Goal: Task Accomplishment & Management: Complete application form

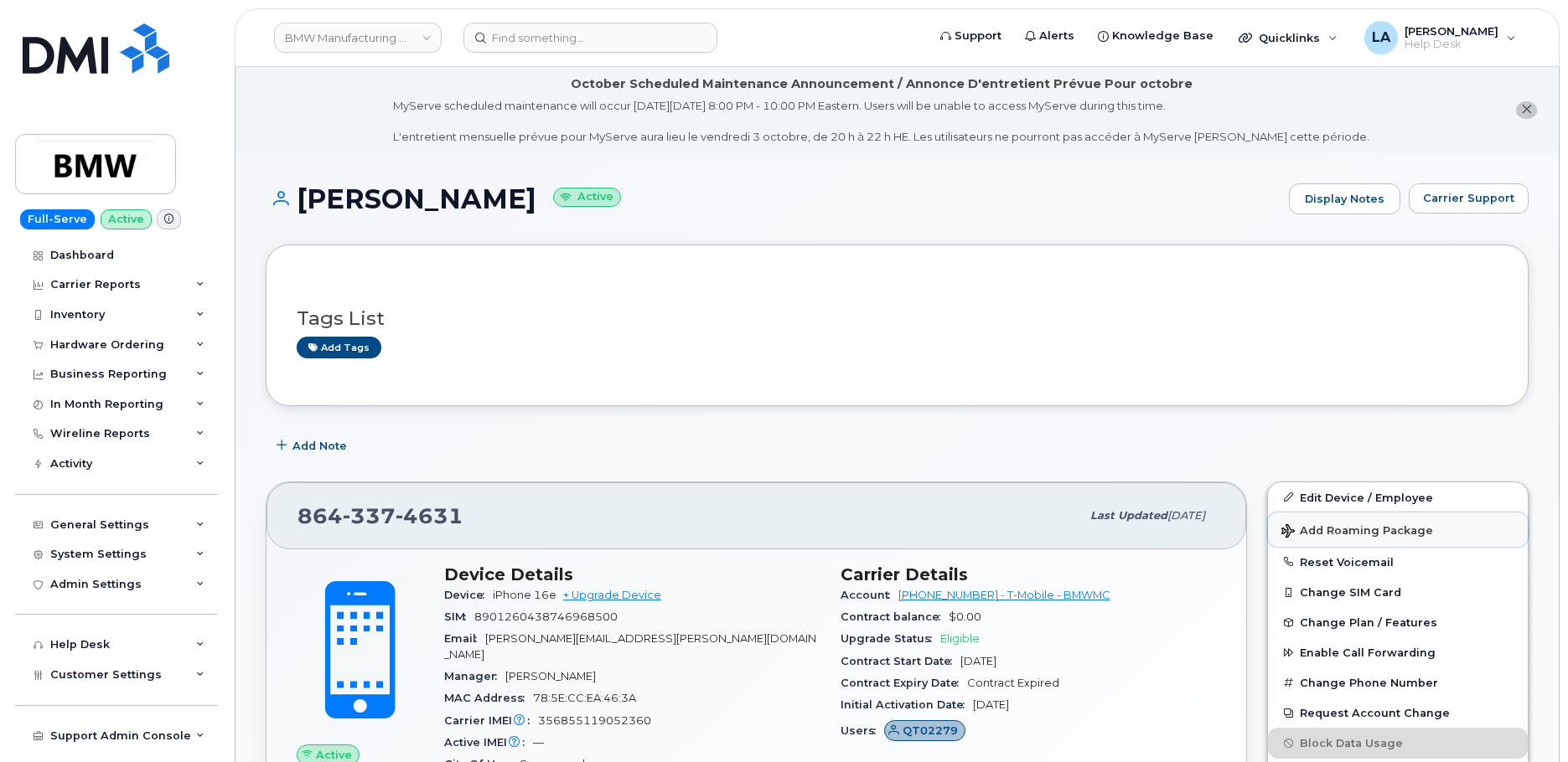
click at [1368, 531] on span "Add Roaming Package" at bounding box center [1357, 532] width 152 height 16
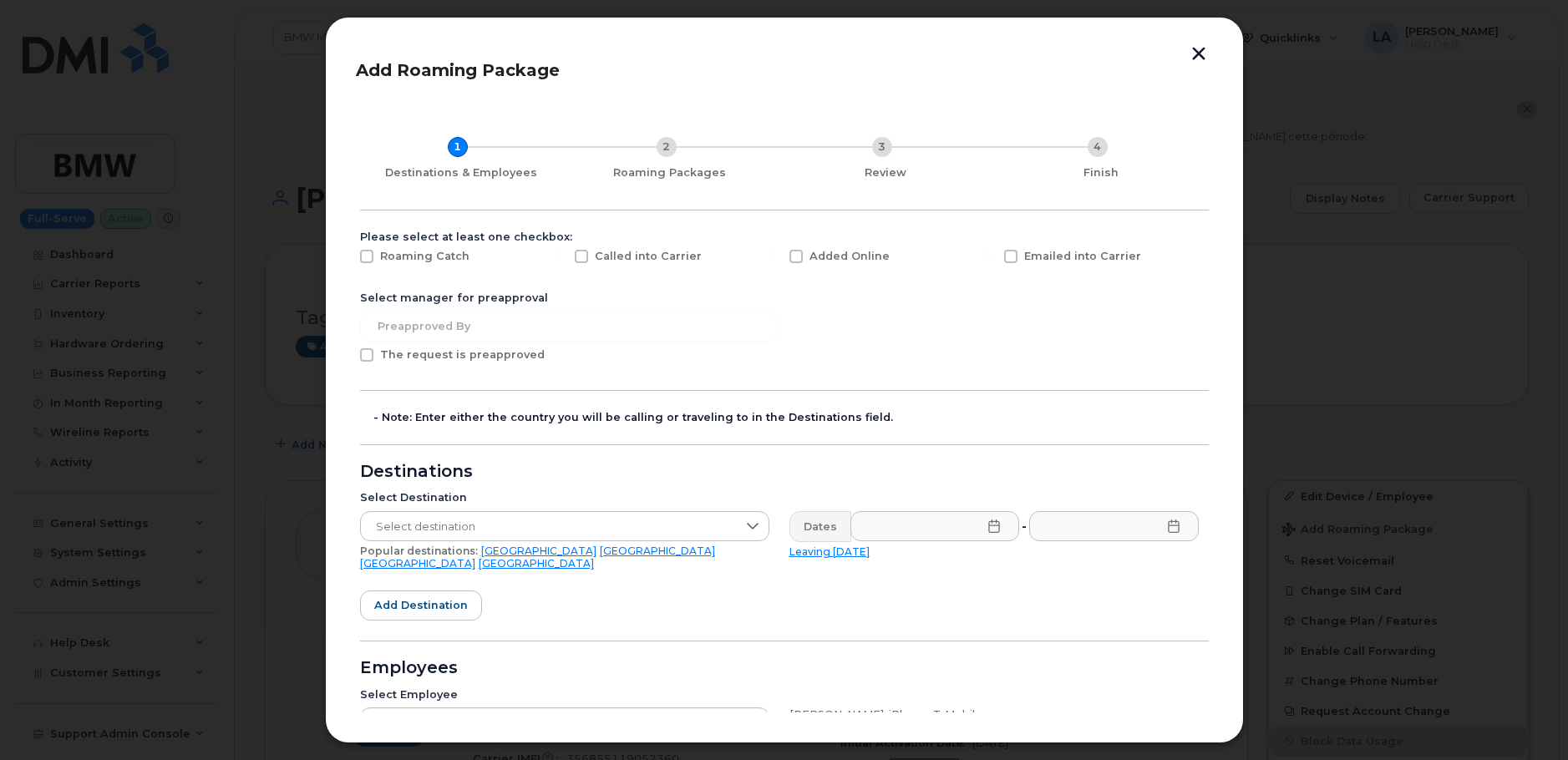
click at [1198, 51] on button "button" at bounding box center [1199, 55] width 25 height 18
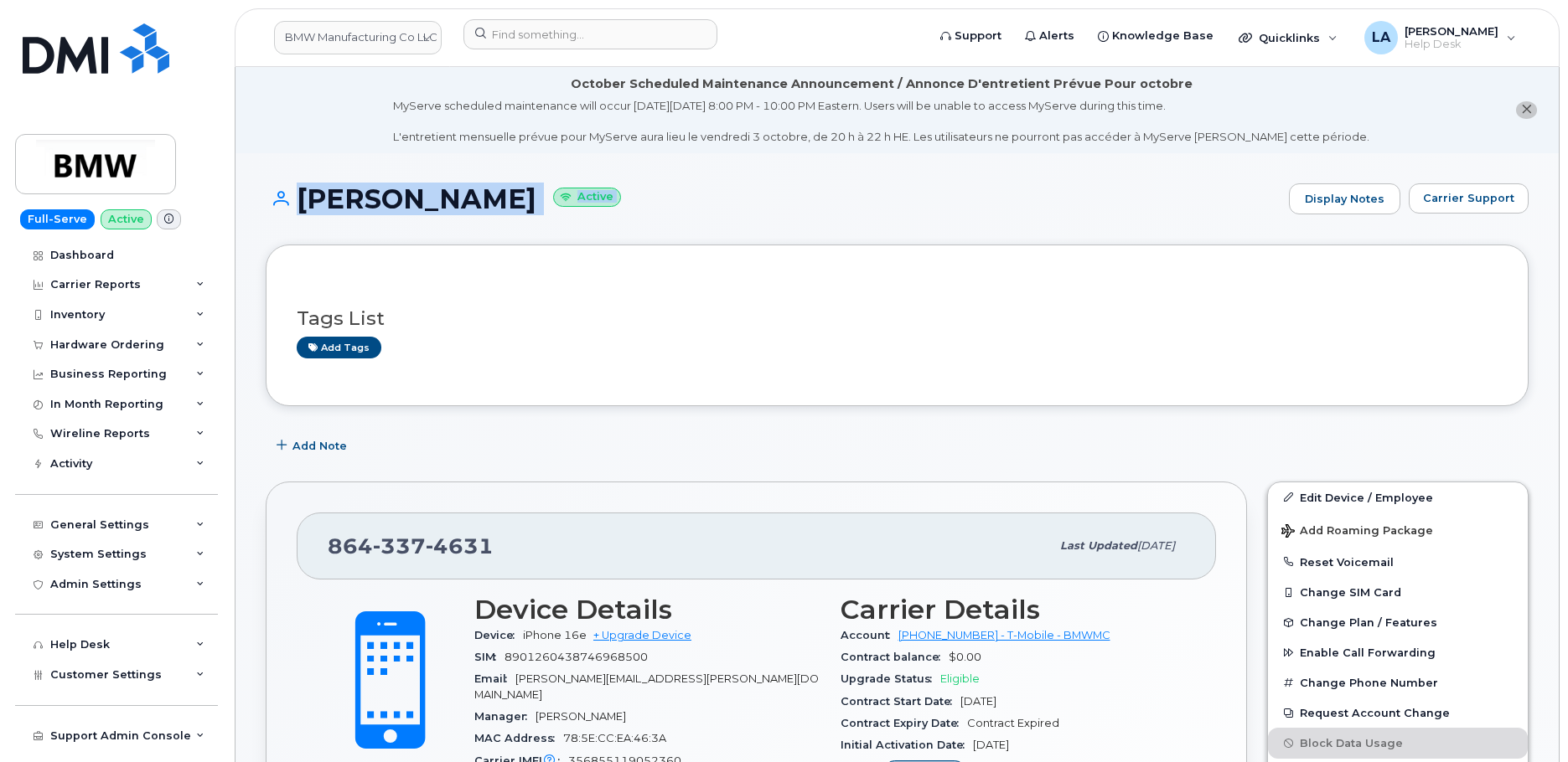
drag, startPoint x: 1566, startPoint y: 143, endPoint x: 1571, endPoint y: 180, distance: 37.3
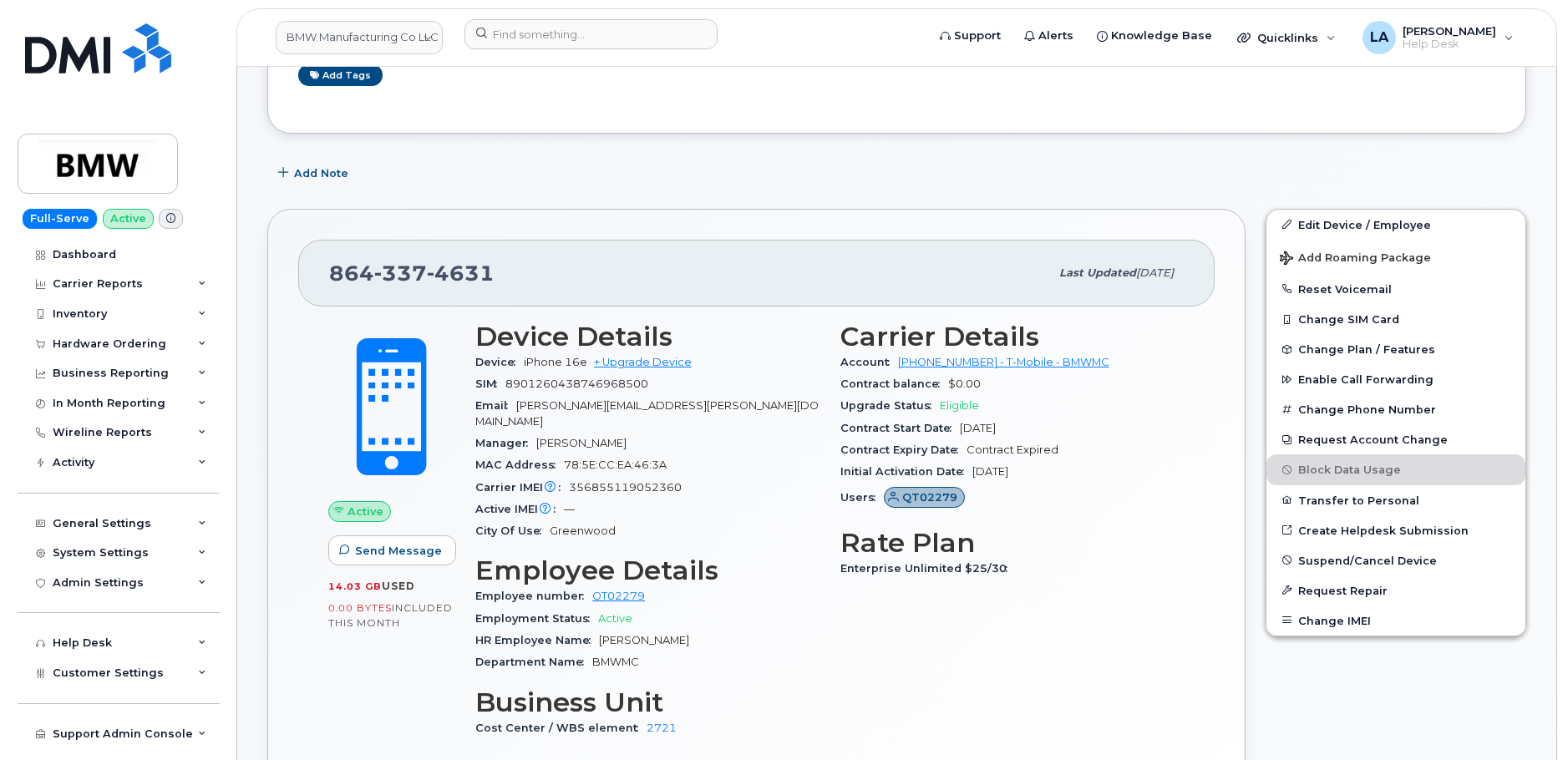
scroll to position [284, 0]
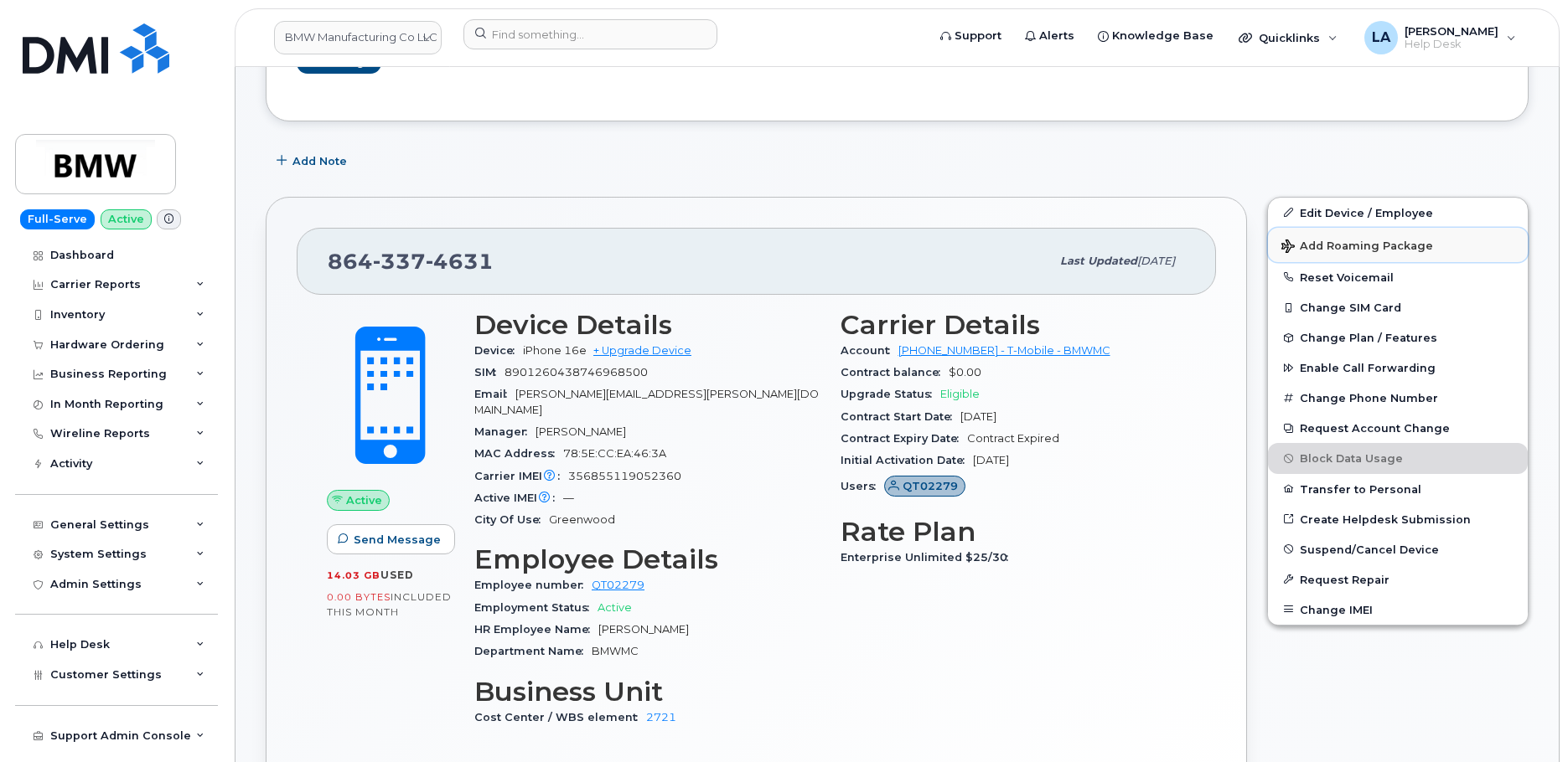
click at [1349, 239] on span "Add Roaming Package" at bounding box center [1357, 247] width 152 height 16
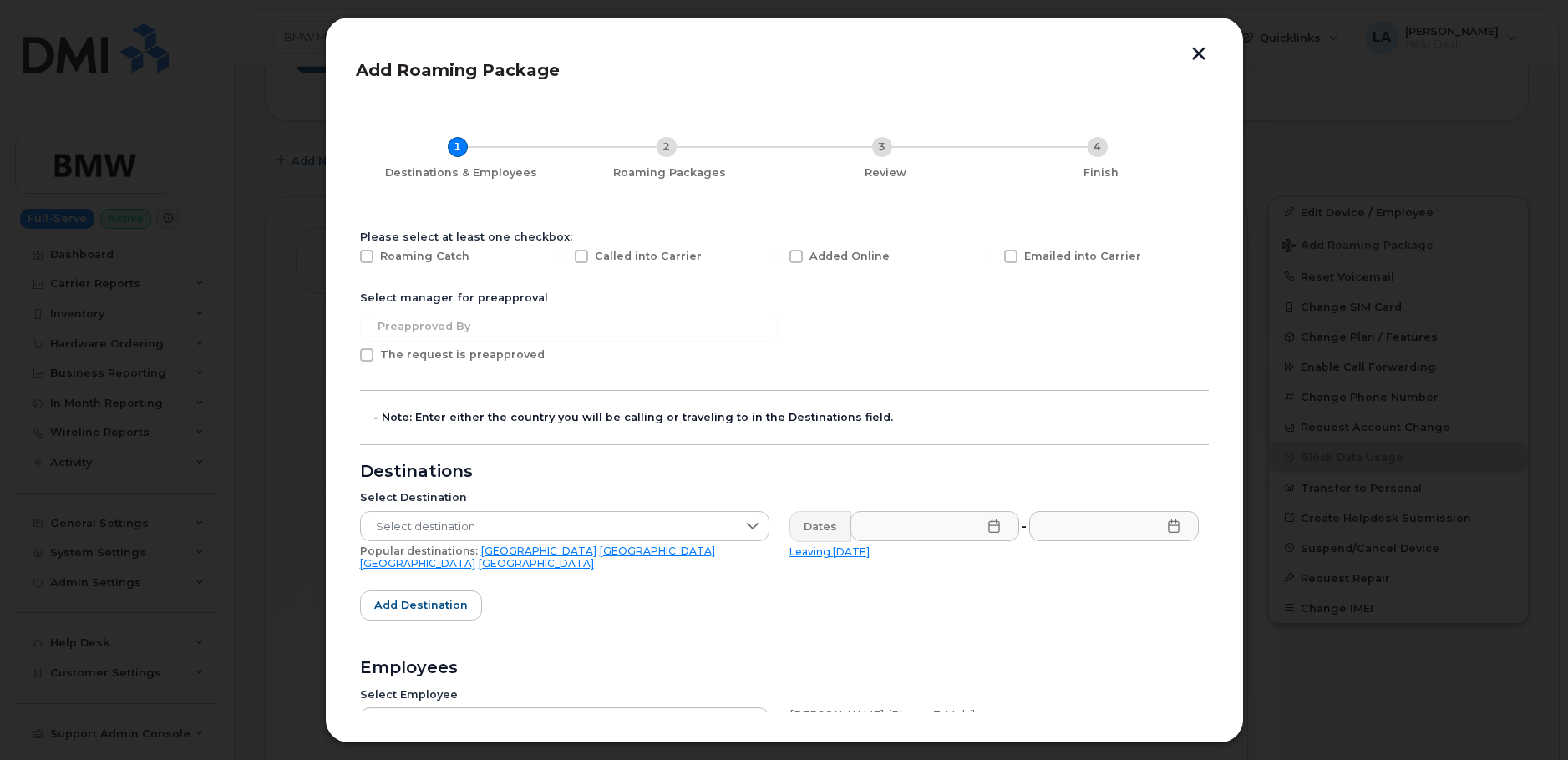
click at [371, 254] on span at bounding box center [367, 256] width 13 height 13
click at [349, 254] on input "Roaming Catch" at bounding box center [344, 254] width 8 height 8
checkbox input "true"
click at [365, 357] on span at bounding box center [367, 355] width 13 height 13
click at [349, 356] on input "The request is preapproved" at bounding box center [344, 352] width 8 height 8
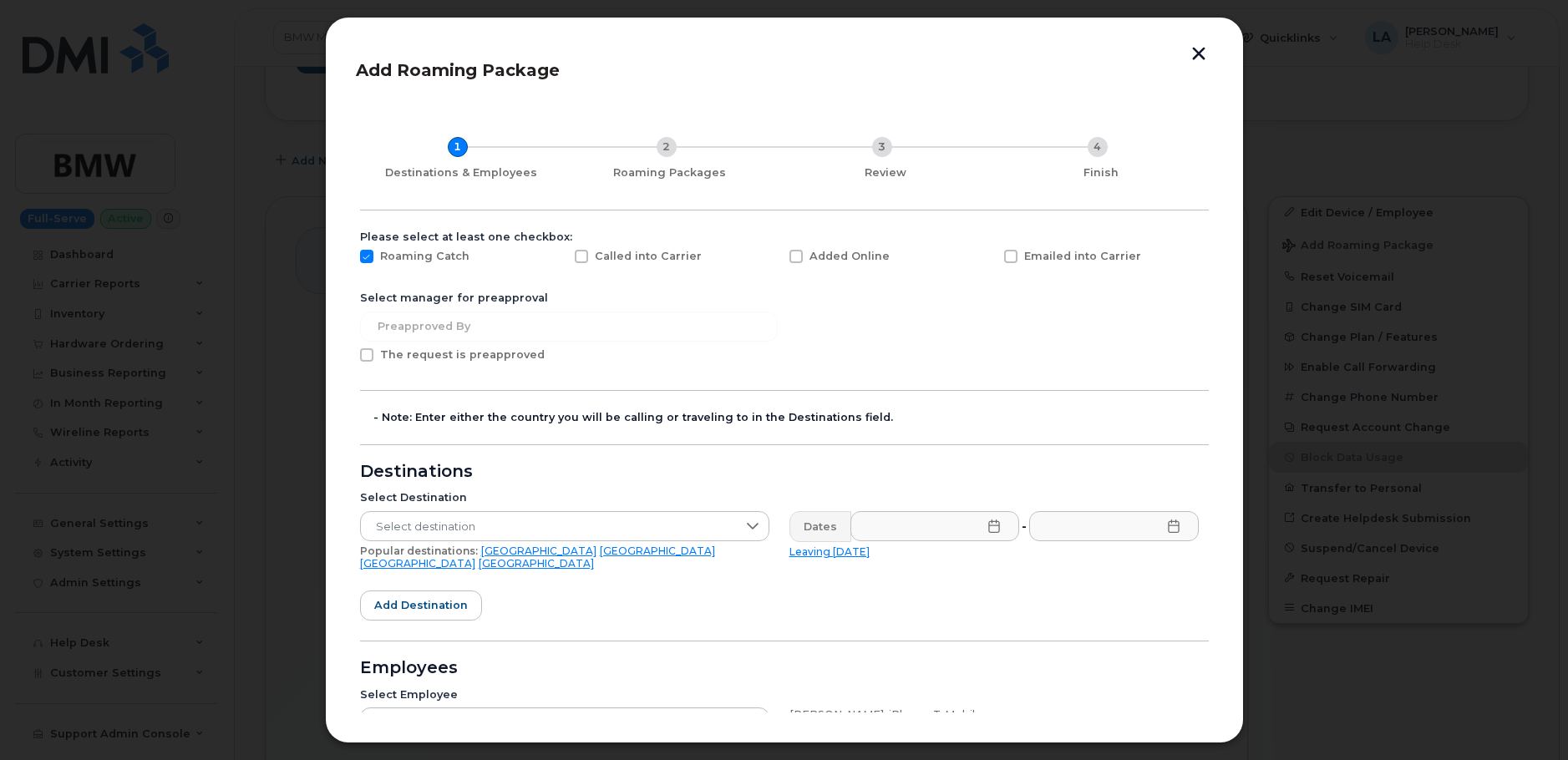
checkbox input "true"
click at [509, 517] on span "Select destination" at bounding box center [548, 527] width 376 height 30
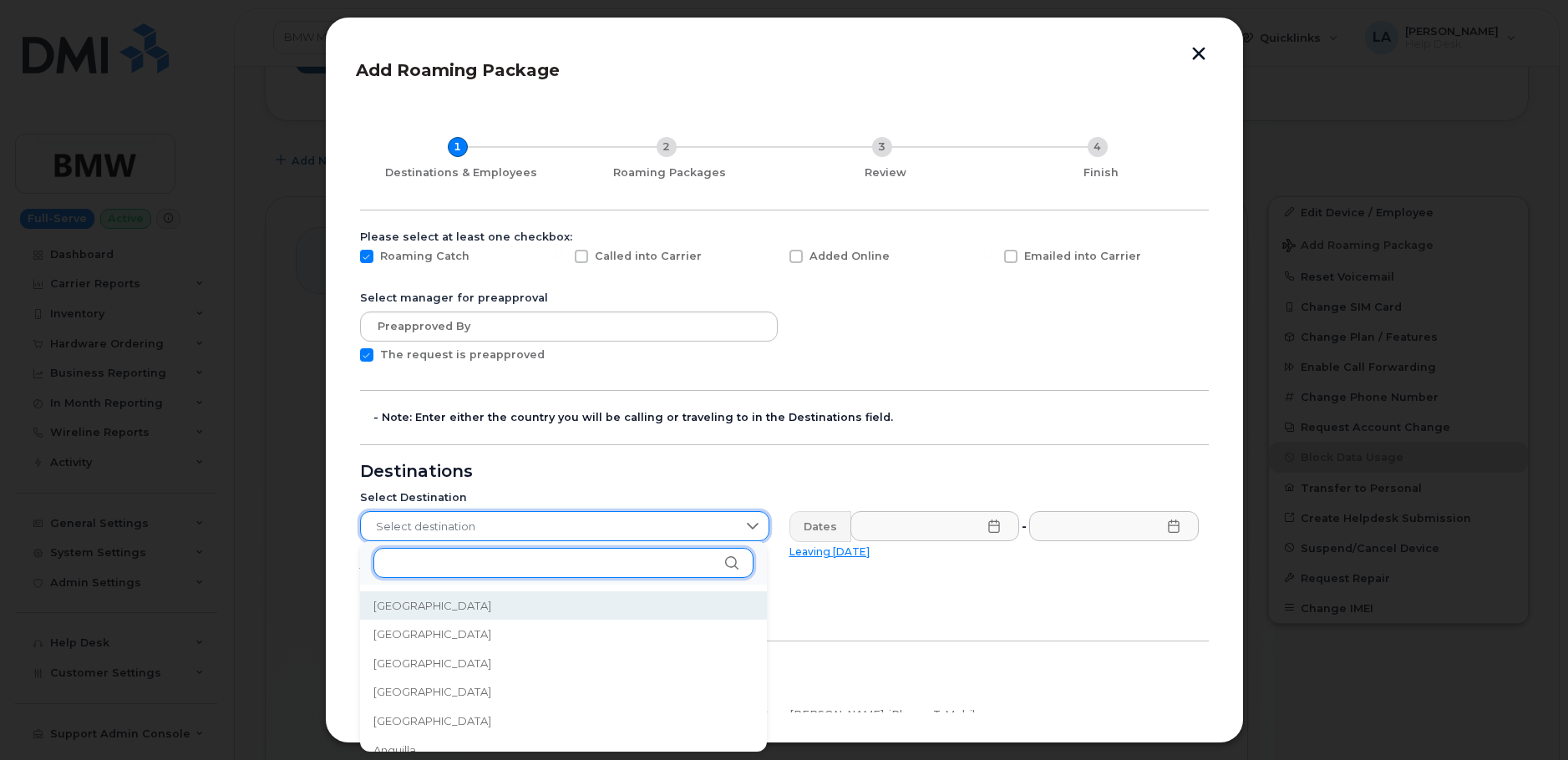
click at [527, 563] on input "text" at bounding box center [563, 563] width 381 height 30
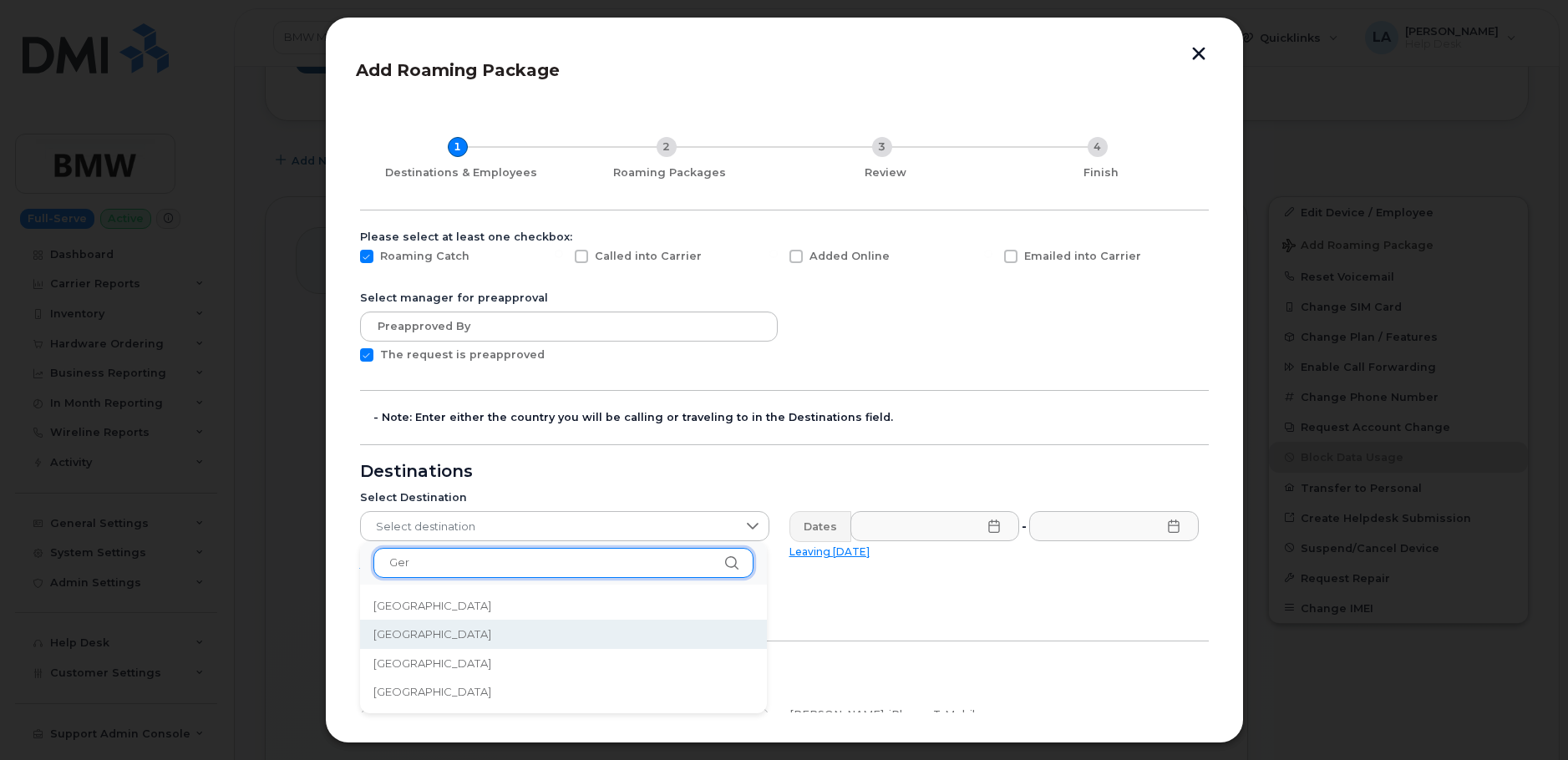
type input "Ger"
click at [413, 625] on li "[GEOGRAPHIC_DATA]" at bounding box center [563, 634] width 407 height 29
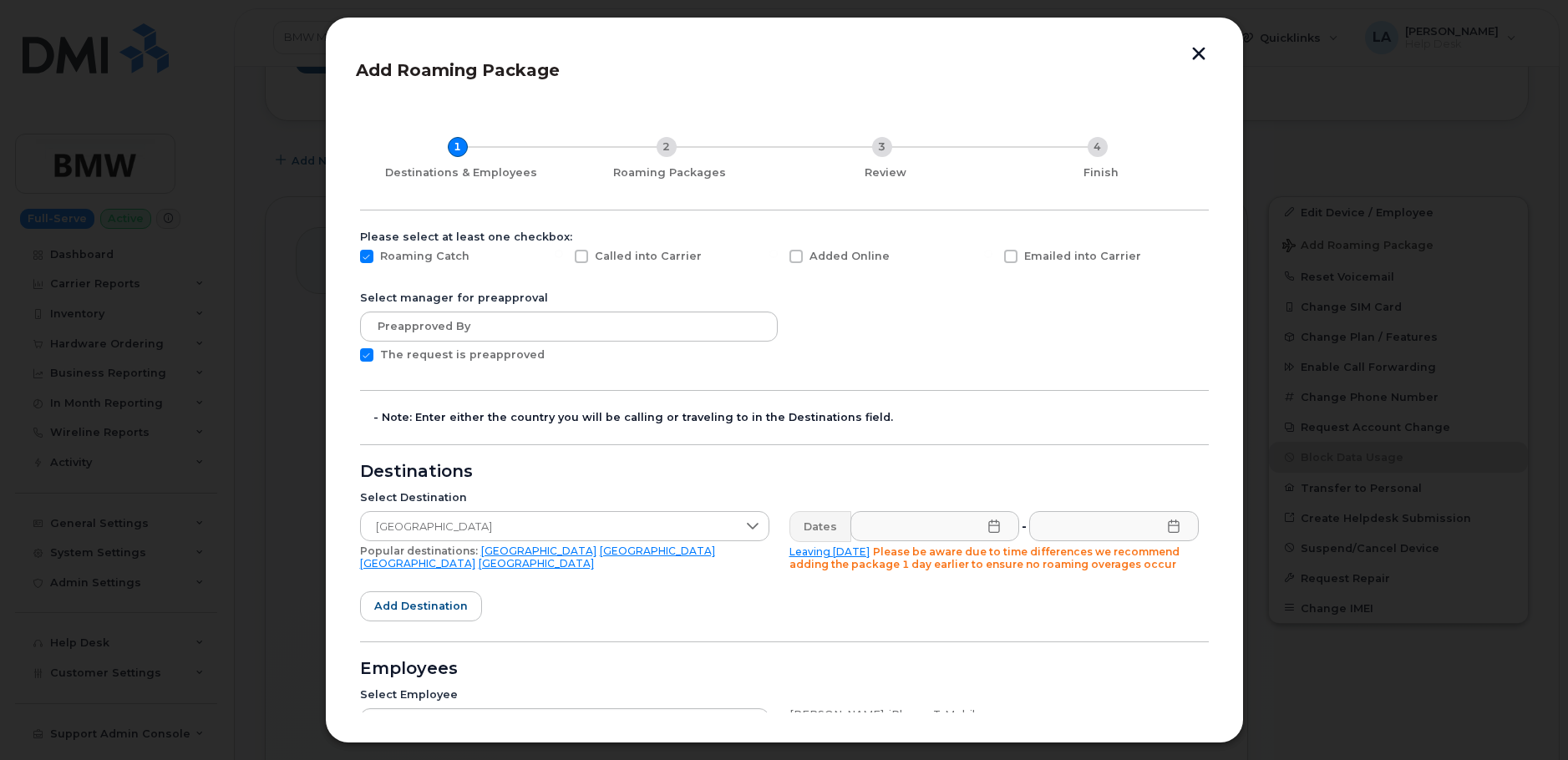
click at [991, 528] on icon at bounding box center [994, 526] width 13 height 13
click at [1150, 427] on span "25" at bounding box center [1151, 430] width 34 height 34
type input "[DATE]"
click at [1172, 529] on icon at bounding box center [1173, 526] width 13 height 13
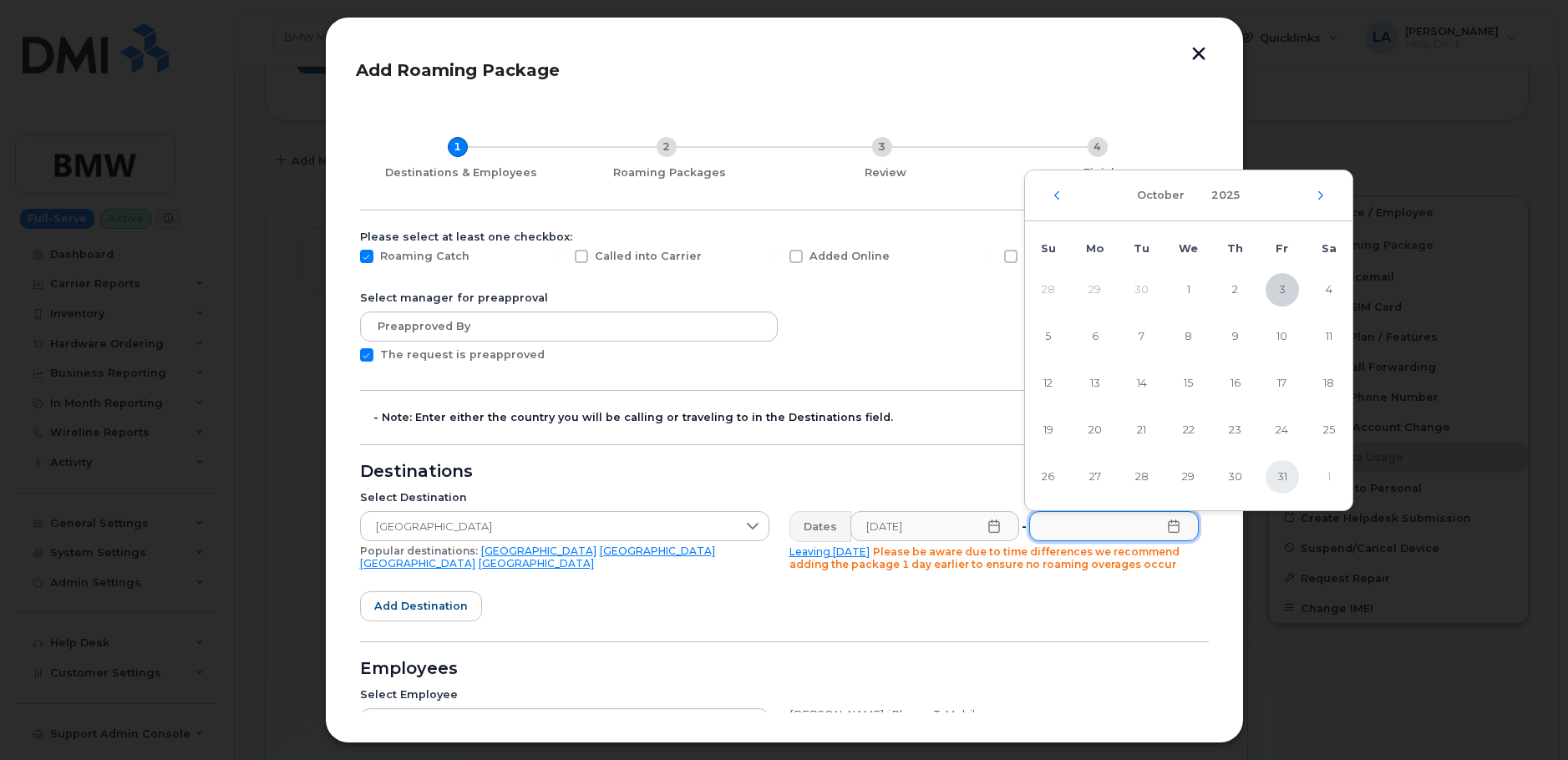
click at [1272, 479] on span "31" at bounding box center [1283, 477] width 34 height 34
type input "[DATE]"
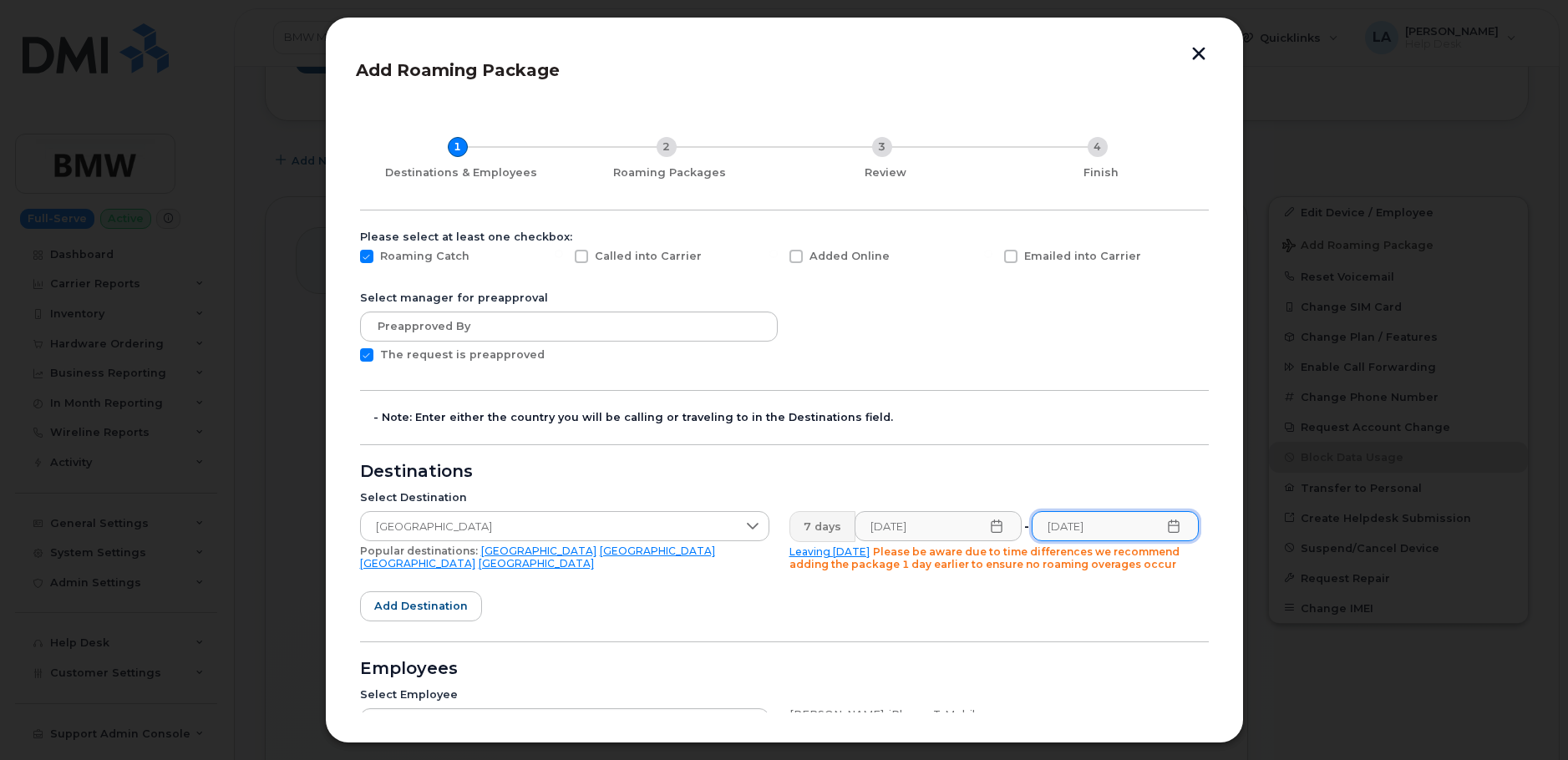
click at [981, 638] on form "Please select at least one checkbox: Roaming Catch Called into Carrier Added On…" at bounding box center [784, 555] width 849 height 649
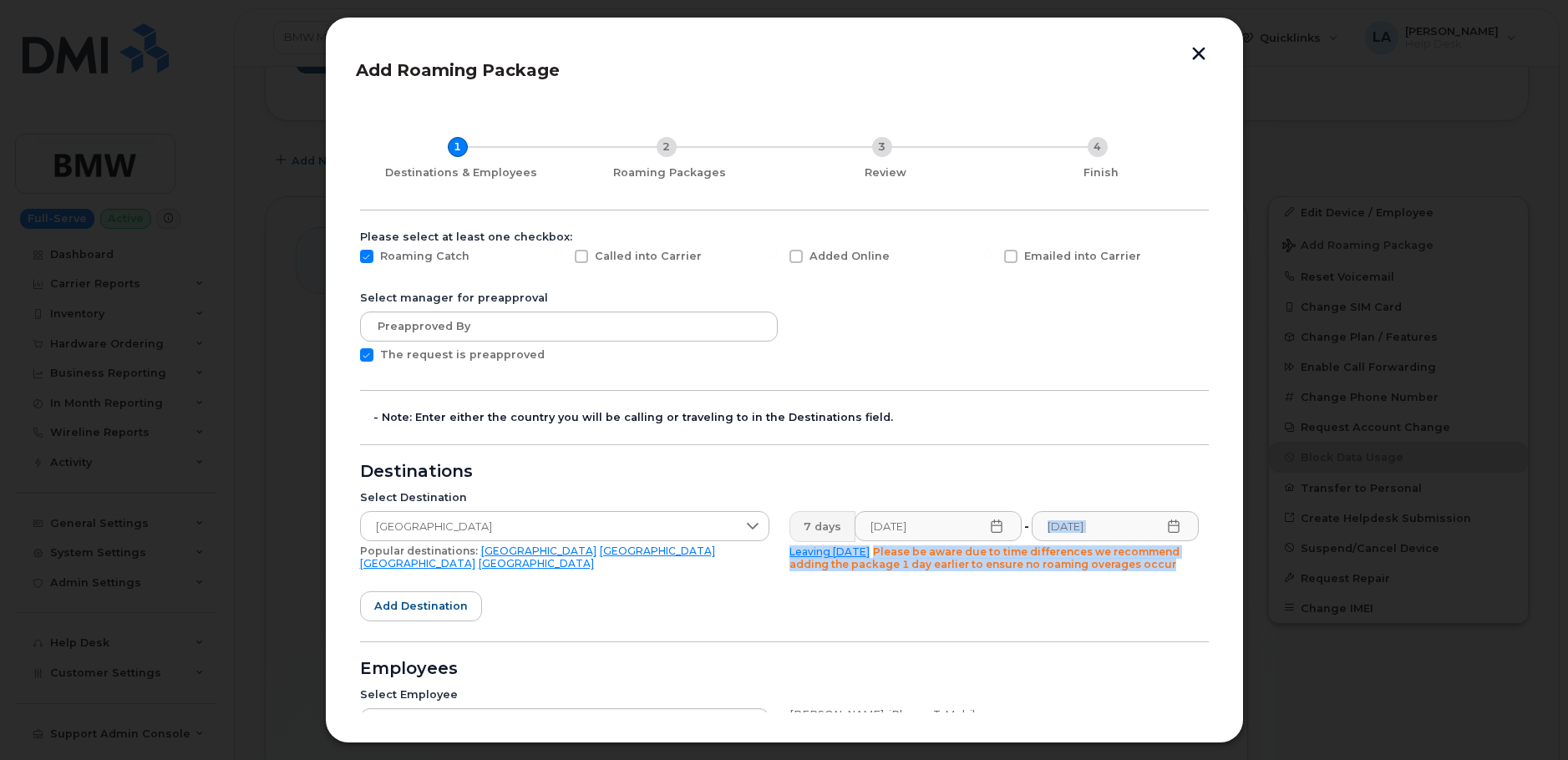
drag, startPoint x: 1214, startPoint y: 518, endPoint x: 1214, endPoint y: 573, distance: 55.0
click at [1214, 573] on div "Add Roaming Package 1 Destinations & Employees 2 Roaming Packages 3 Review 4 Fi…" at bounding box center [784, 380] width 919 height 726
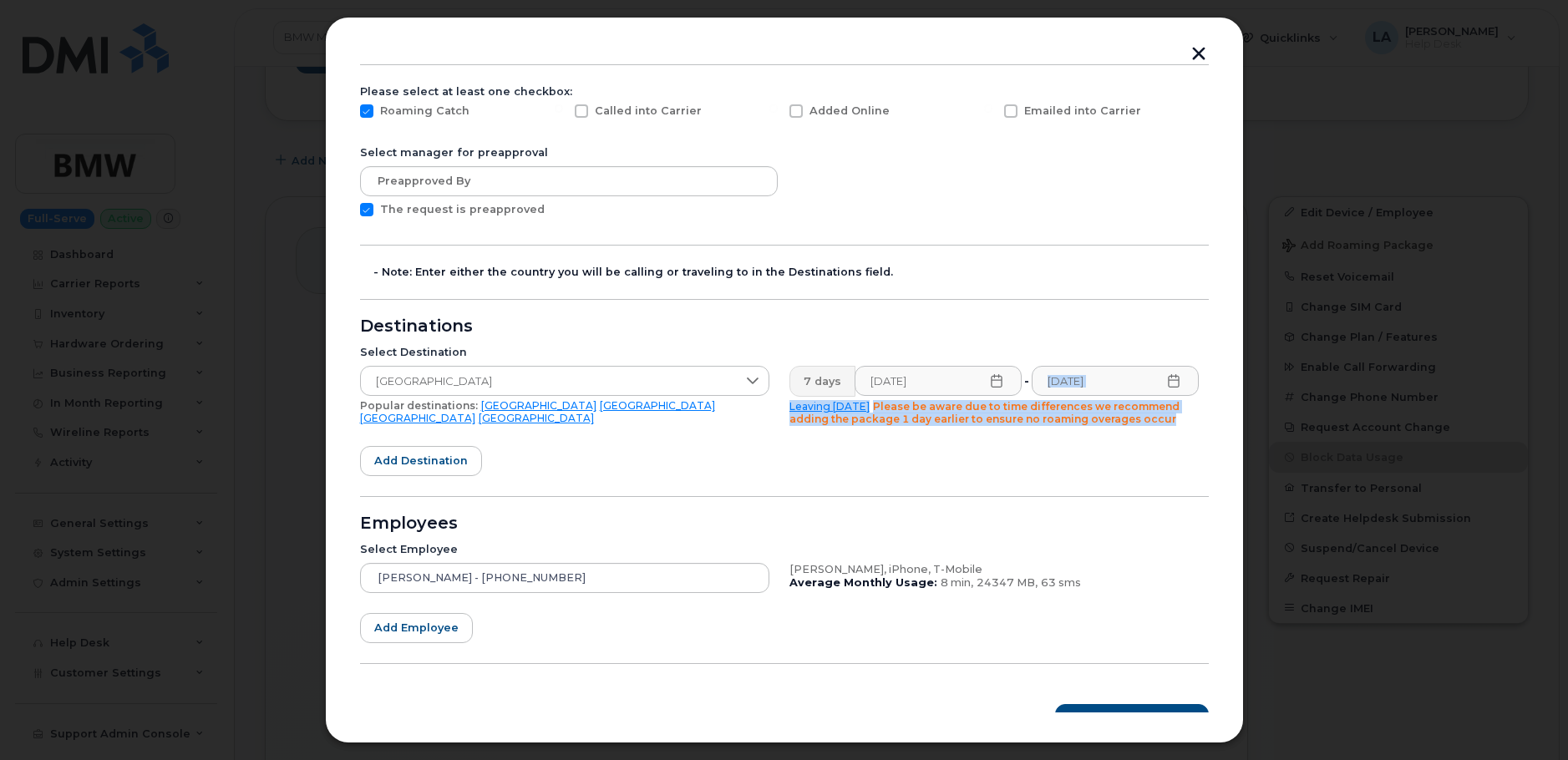
scroll to position [172, 0]
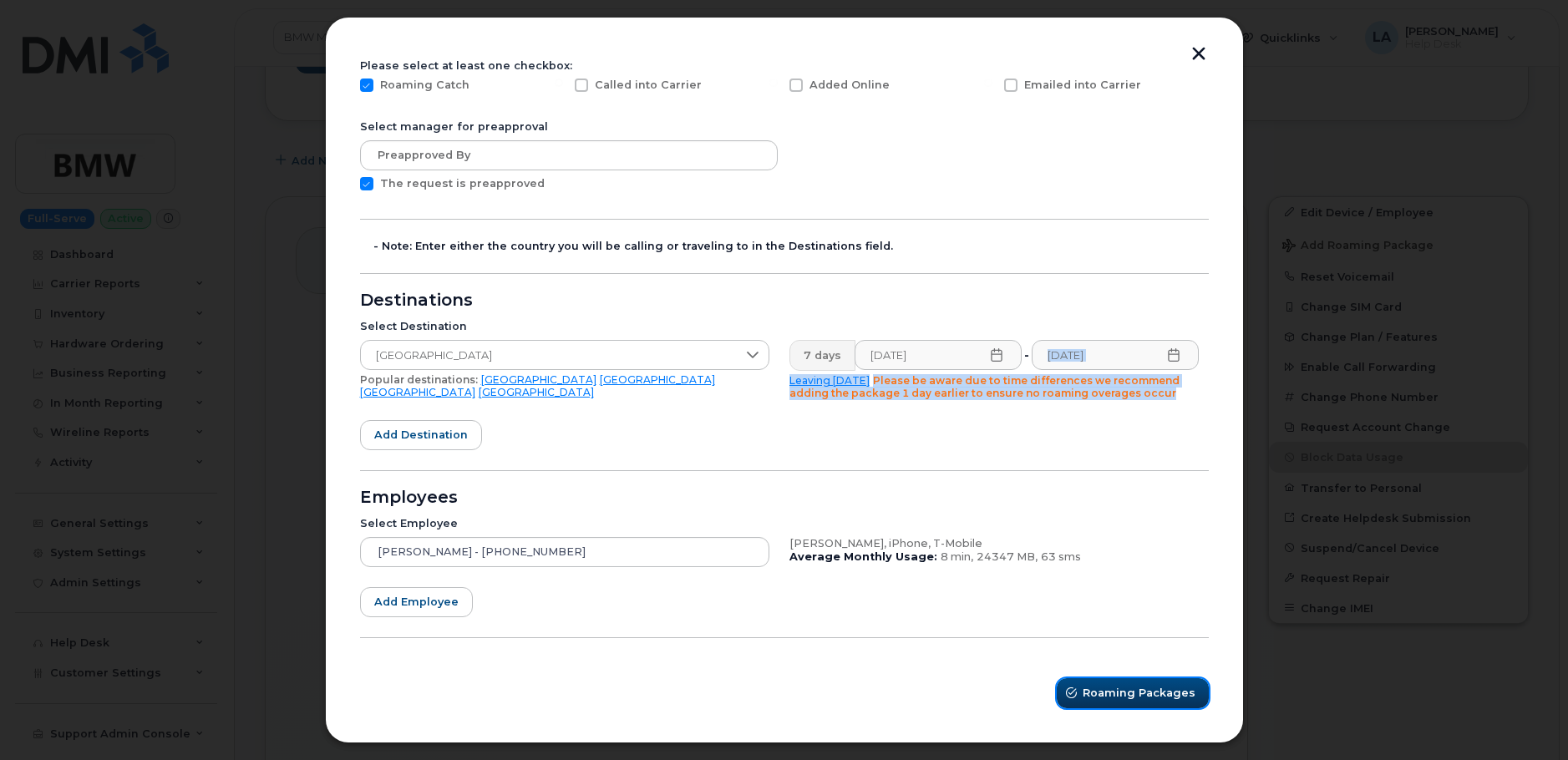
click at [1145, 689] on span "Roaming Packages" at bounding box center [1139, 692] width 113 height 16
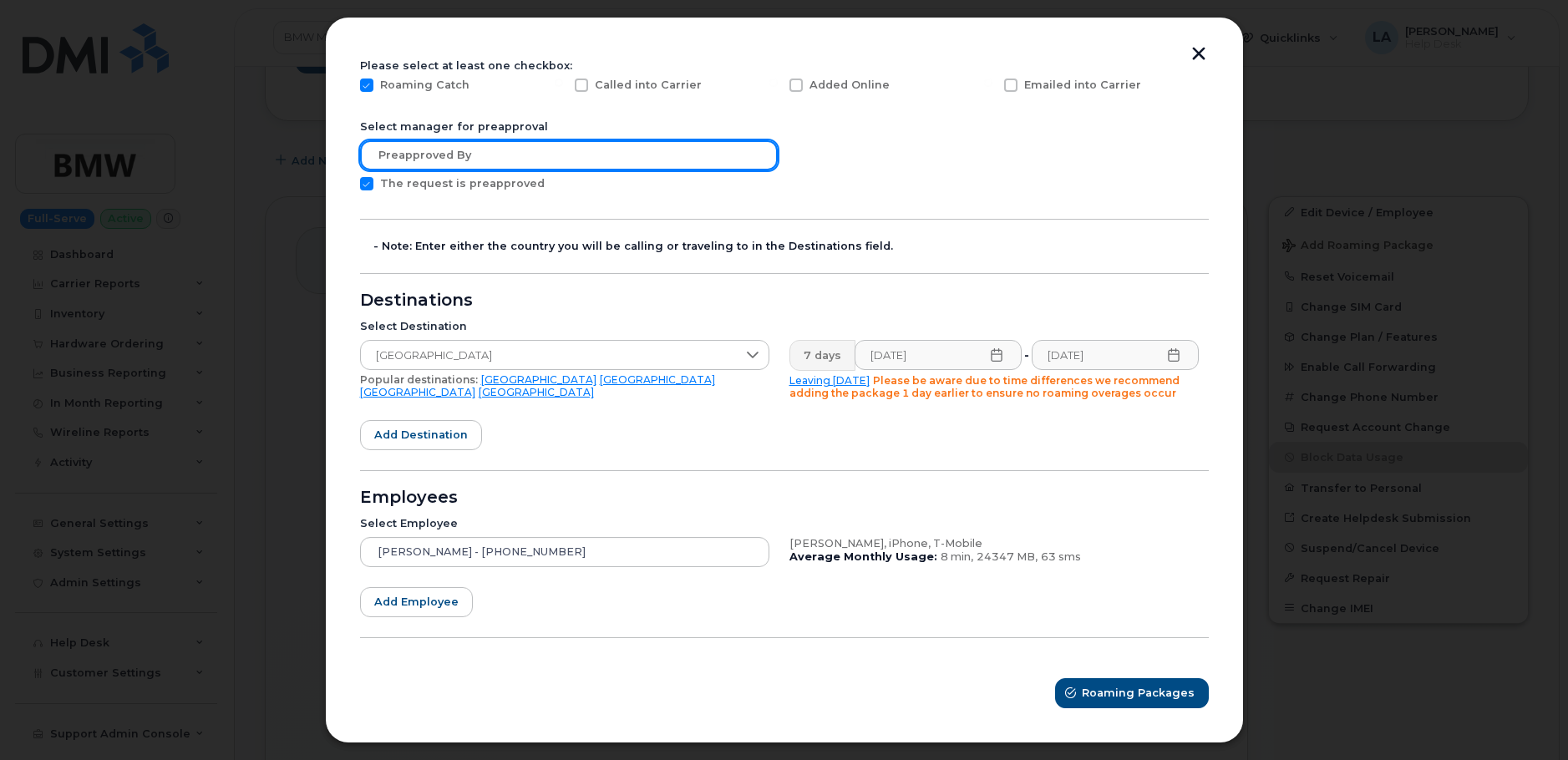
click at [663, 153] on input "text" at bounding box center [569, 155] width 418 height 30
click at [465, 159] on input "text" at bounding box center [569, 155] width 418 height 30
click at [466, 152] on input "text" at bounding box center [569, 155] width 418 height 30
paste input "ot required for non-recurring requests (a start and end date are provided)."
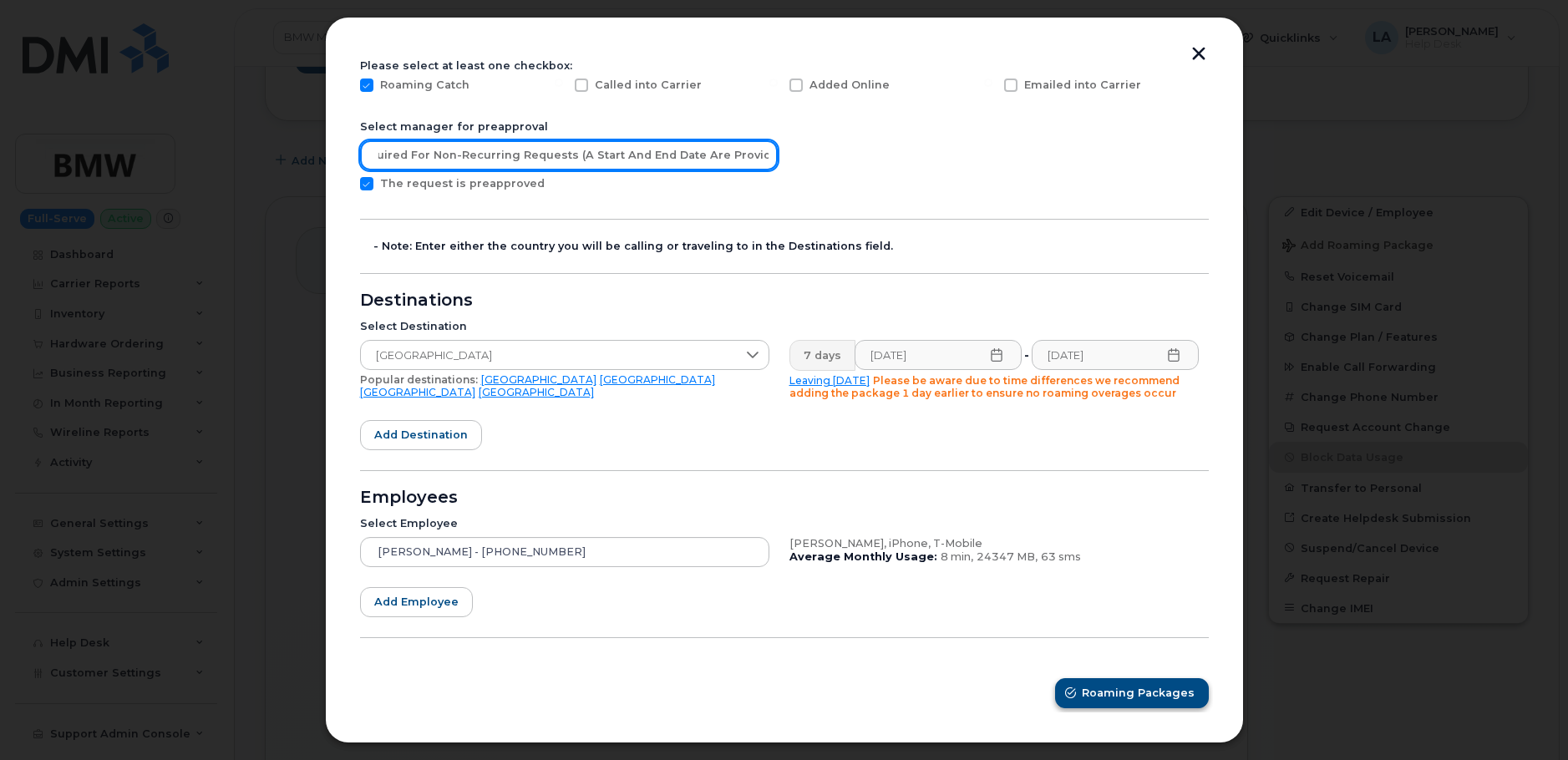
type input "ot required for non-recurring requests (a start and end date are provided)."
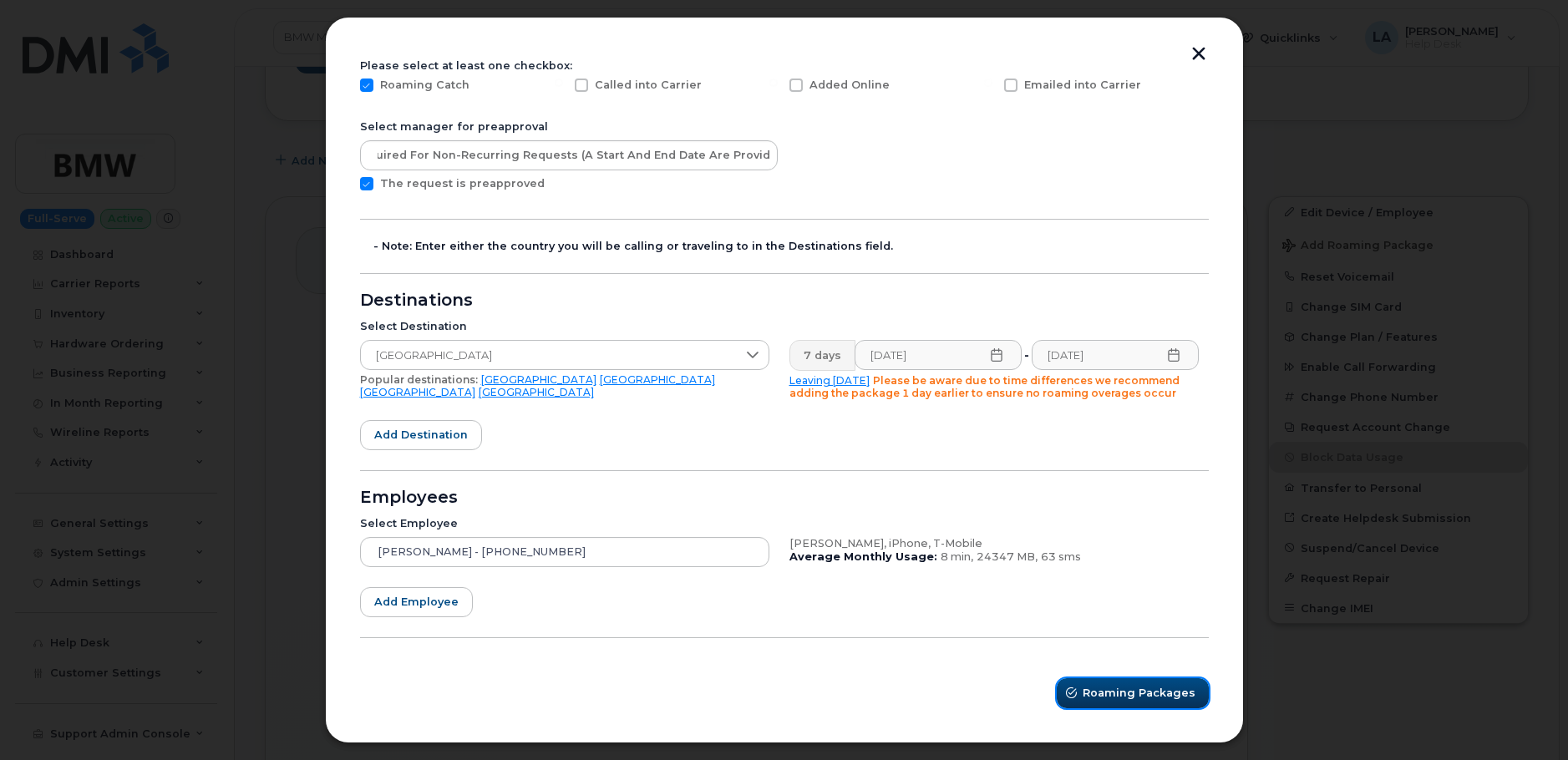
click at [1097, 693] on span "Roaming Packages" at bounding box center [1139, 692] width 113 height 16
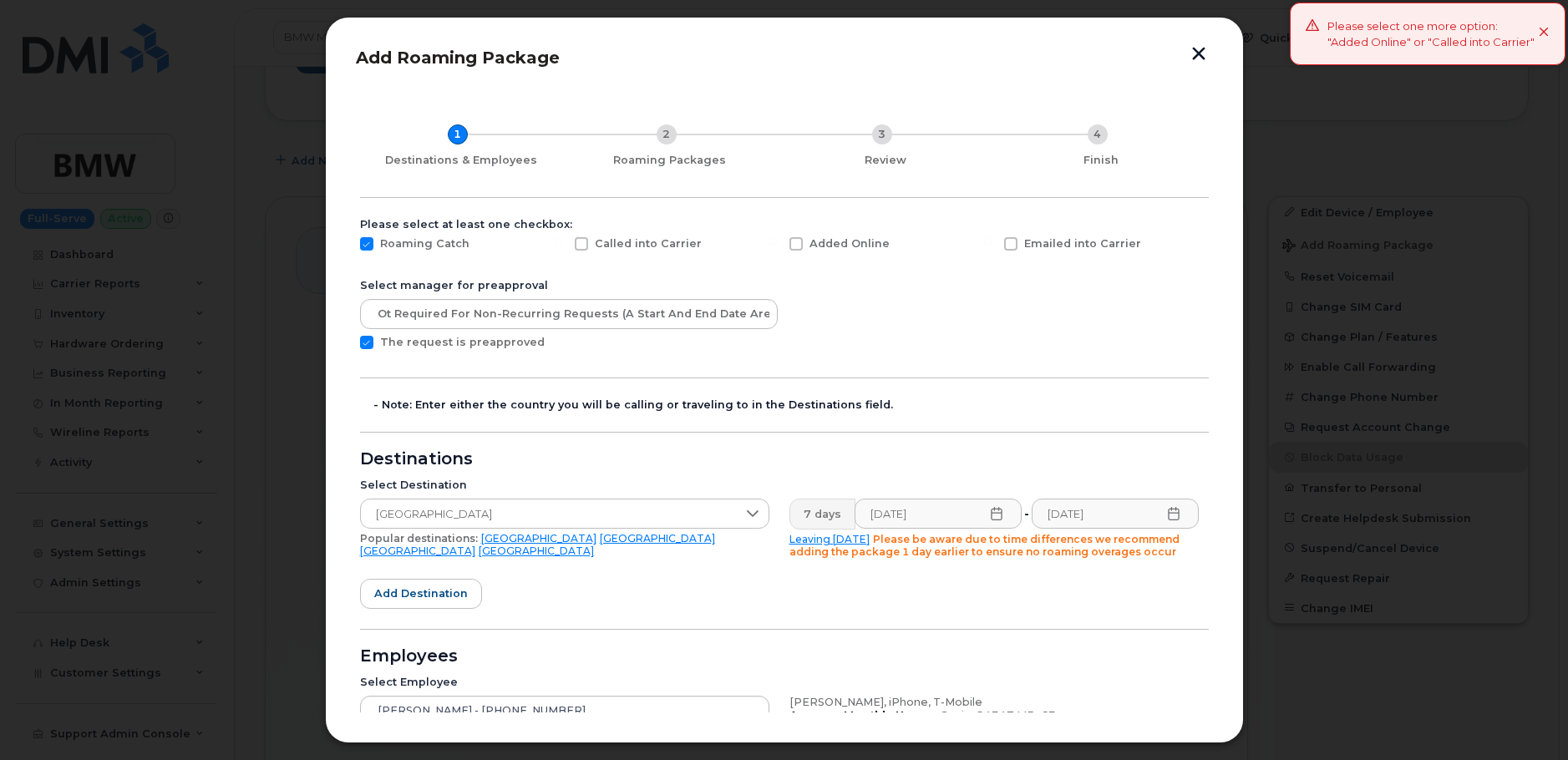
scroll to position [0, 0]
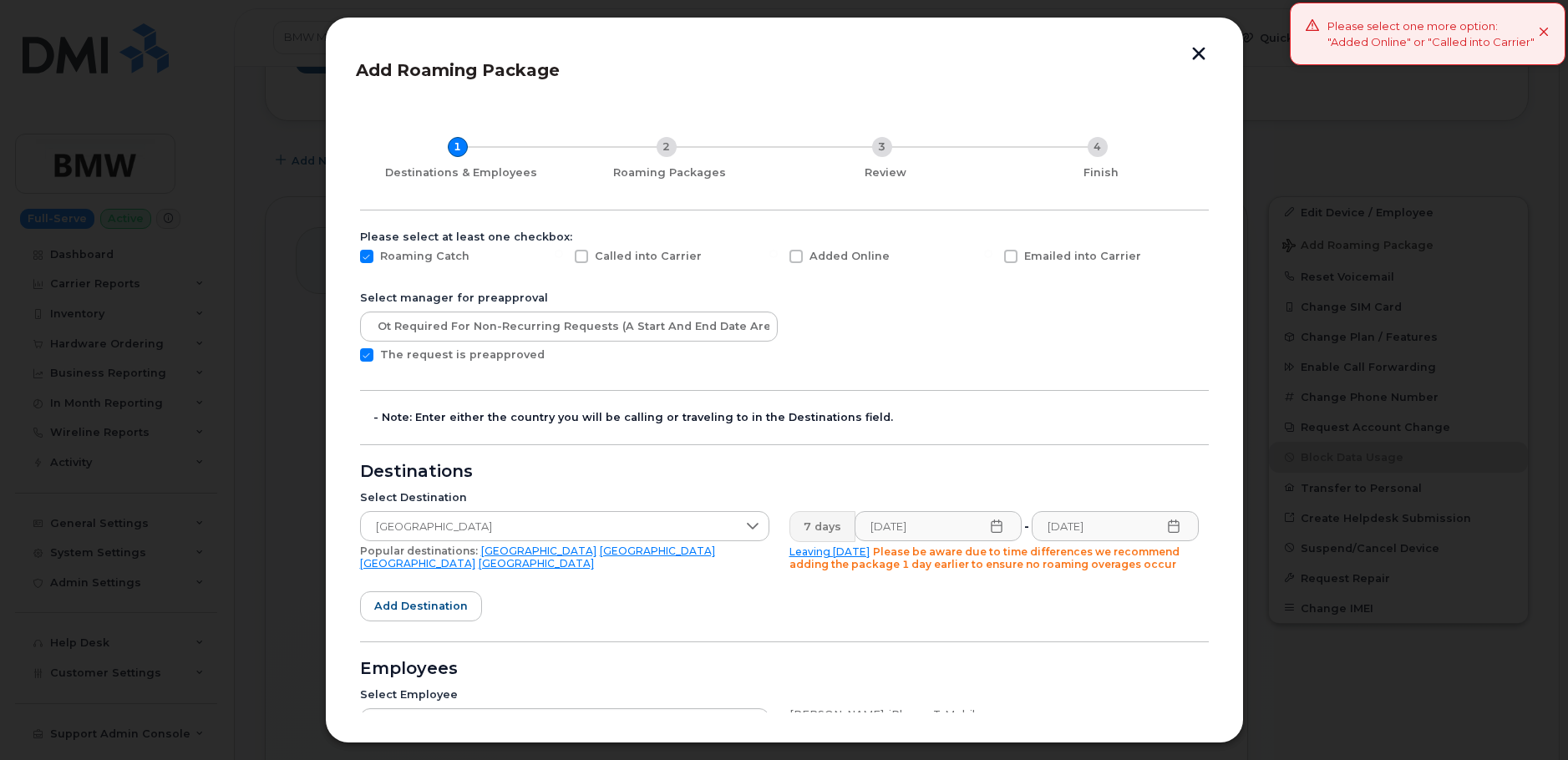
click at [1010, 253] on span at bounding box center [1011, 256] width 13 height 13
click at [992, 253] on input "Emailed into Carrier" at bounding box center [988, 254] width 8 height 8
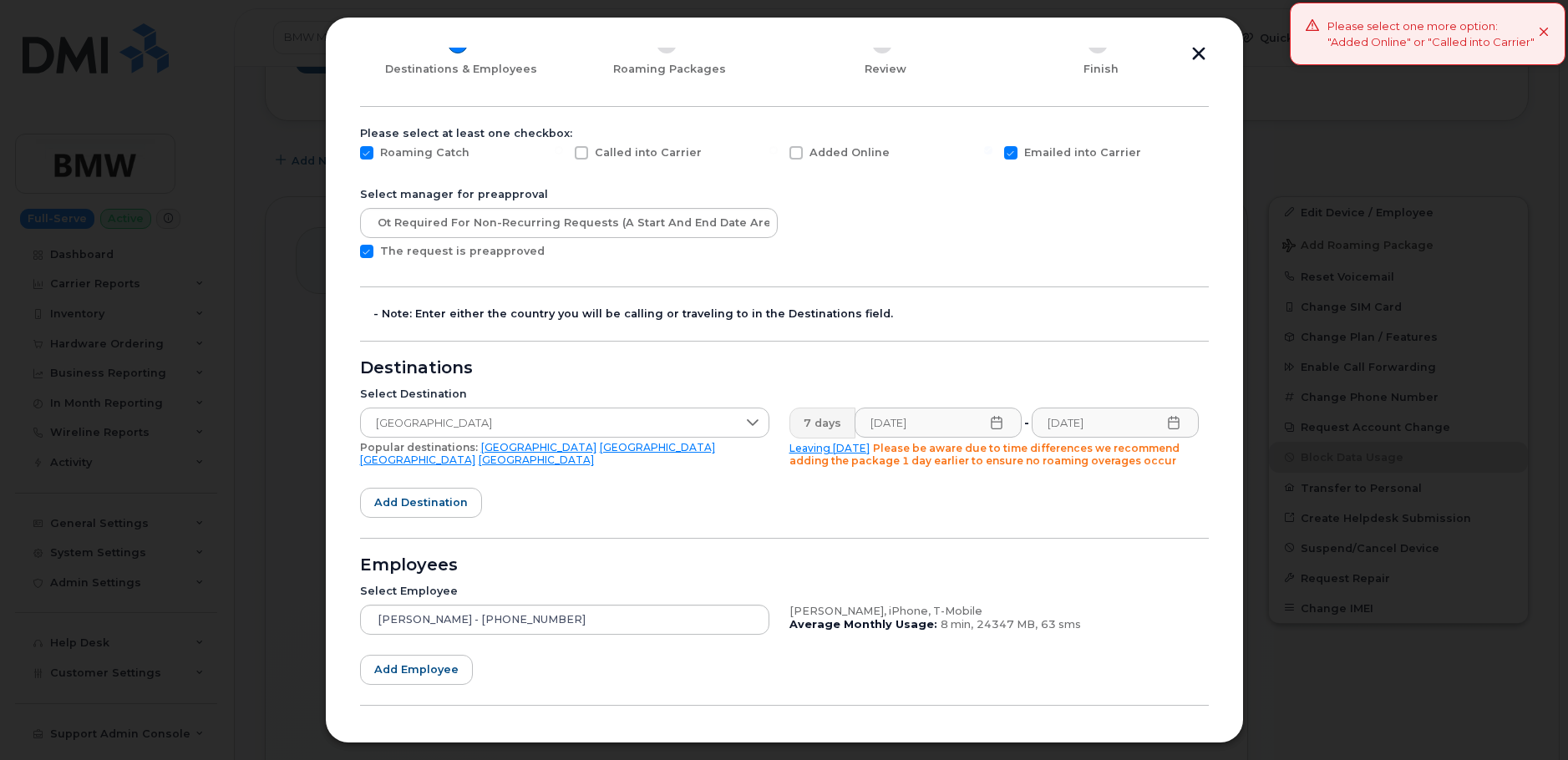
scroll to position [172, 0]
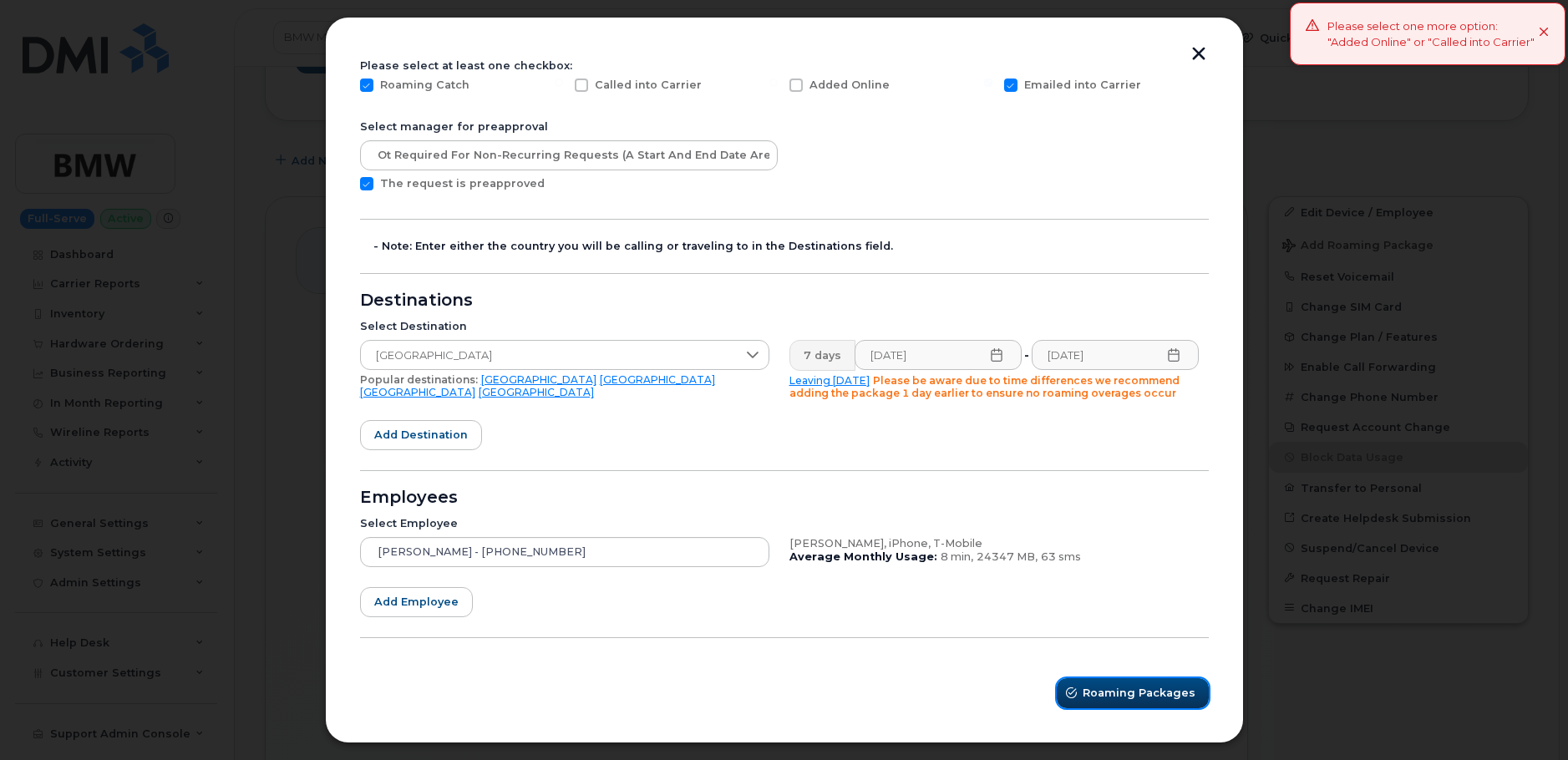
click at [1117, 692] on span "Roaming Packages" at bounding box center [1139, 692] width 113 height 16
click at [1008, 84] on span at bounding box center [1011, 85] width 13 height 13
click at [992, 84] on input "Emailed into Carrier" at bounding box center [988, 82] width 8 height 8
checkbox input "false"
click at [579, 79] on span at bounding box center [581, 85] width 13 height 13
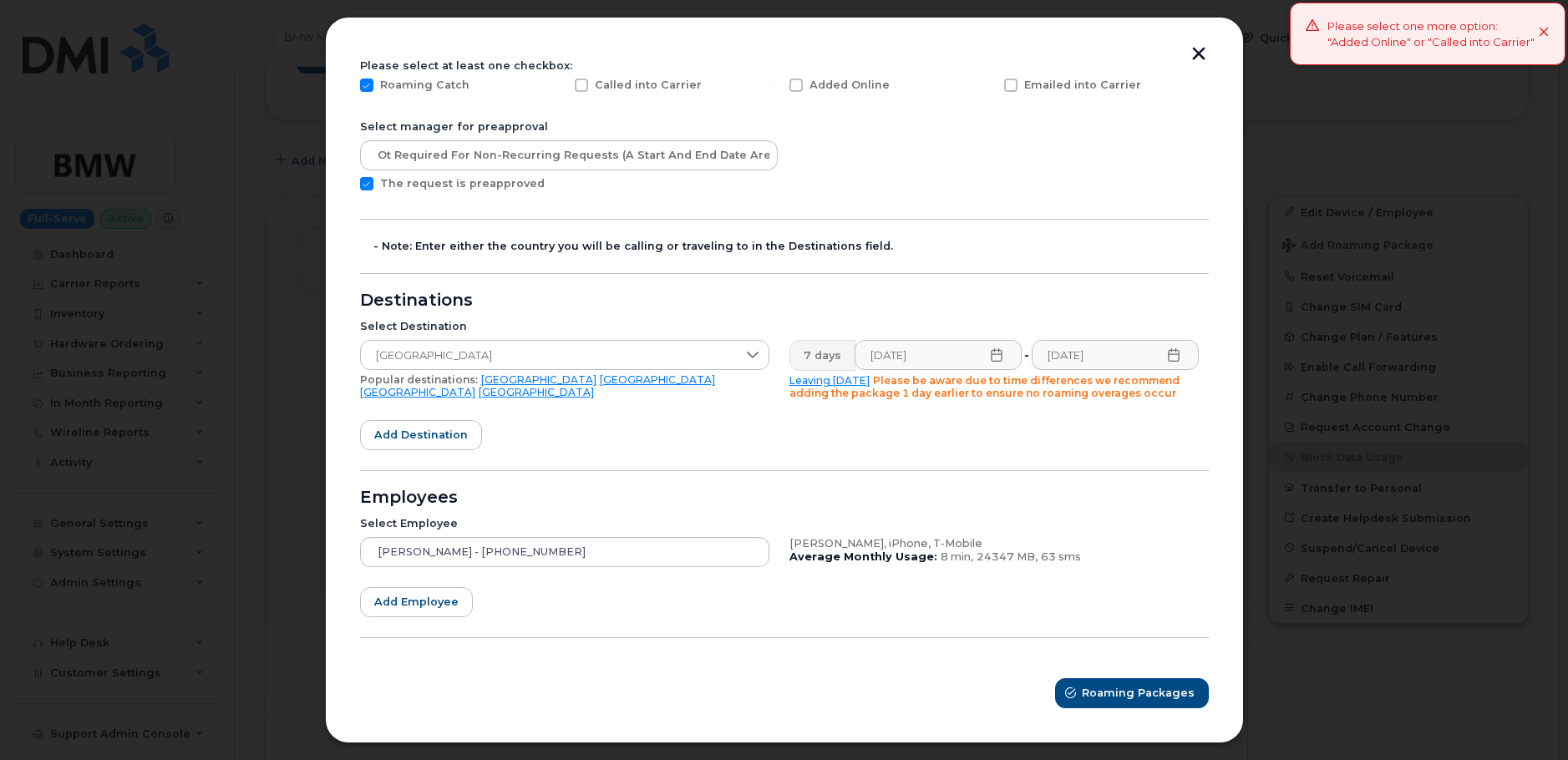
click at [563, 79] on input "Called into Carrier" at bounding box center [559, 82] width 8 height 8
checkbox input "true"
click at [789, 80] on label "Added Online" at bounding box center [839, 85] width 100 height 13
click at [778, 80] on input "Added Online" at bounding box center [773, 82] width 8 height 8
checkbox input "true"
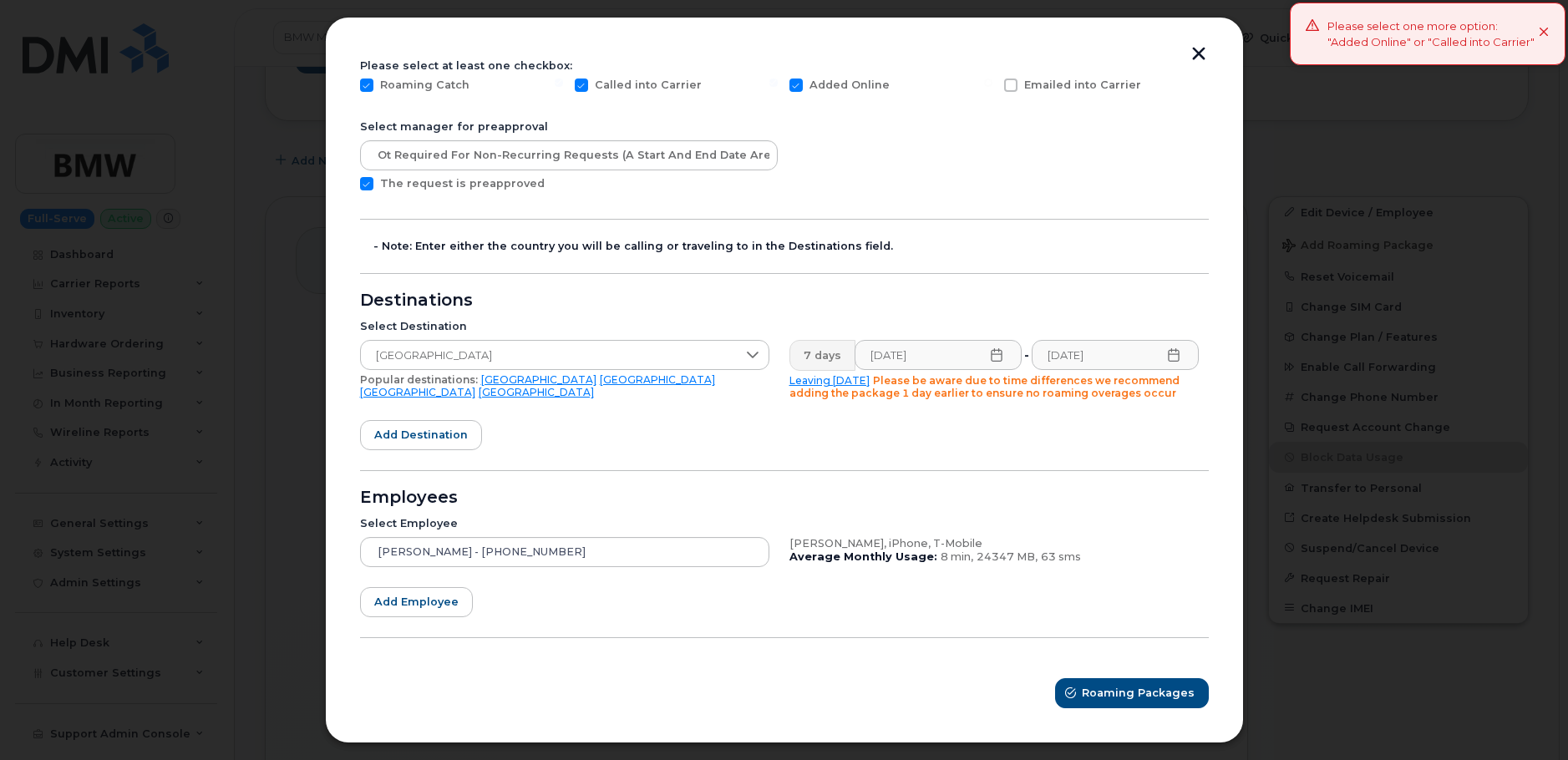
click at [585, 83] on span at bounding box center [581, 85] width 13 height 13
click at [563, 83] on input "Called into Carrier" at bounding box center [559, 82] width 8 height 8
checkbox input "false"
click at [1133, 693] on span "Roaming Packages" at bounding box center [1139, 692] width 113 height 16
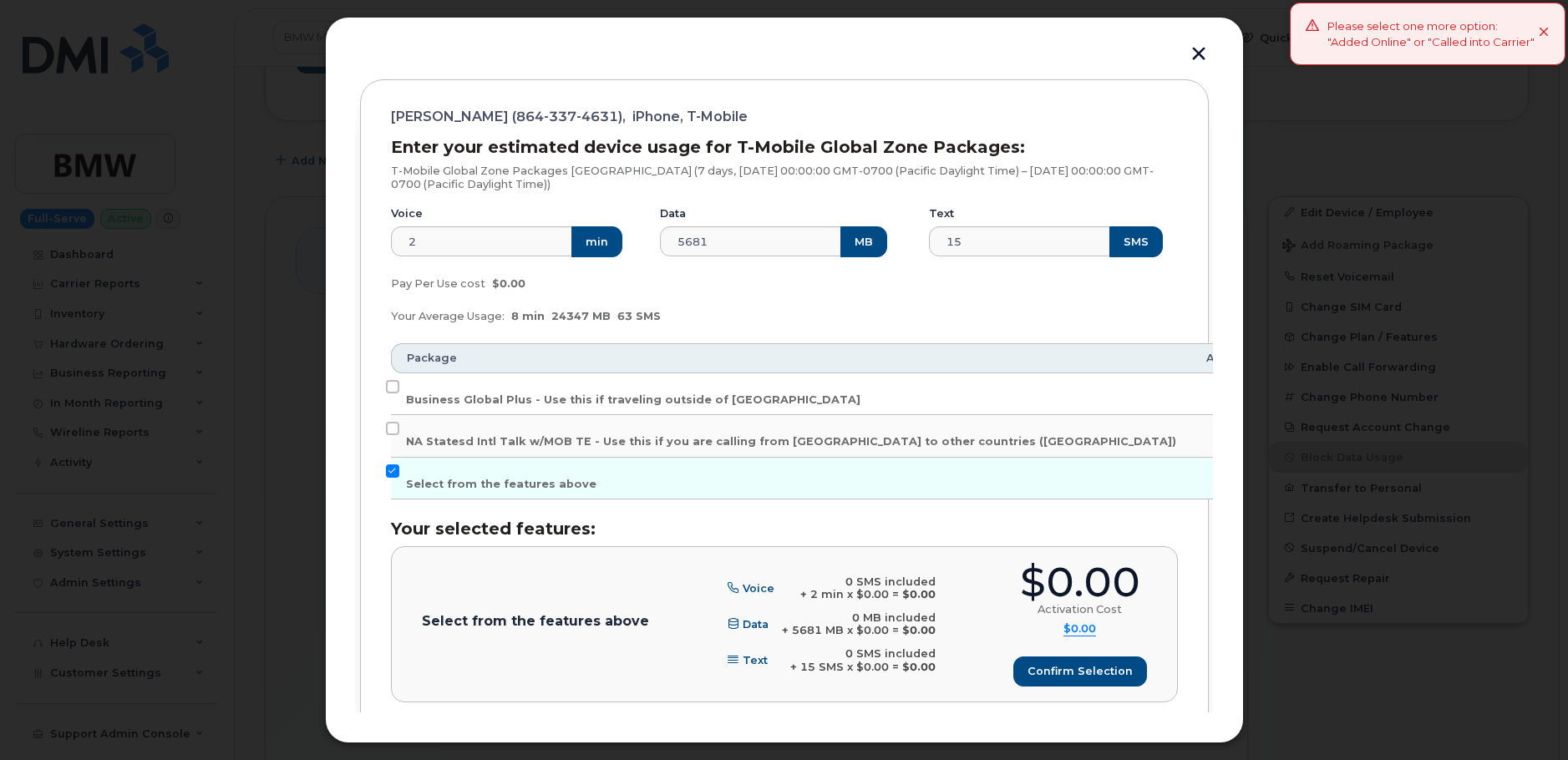
scroll to position [191, 0]
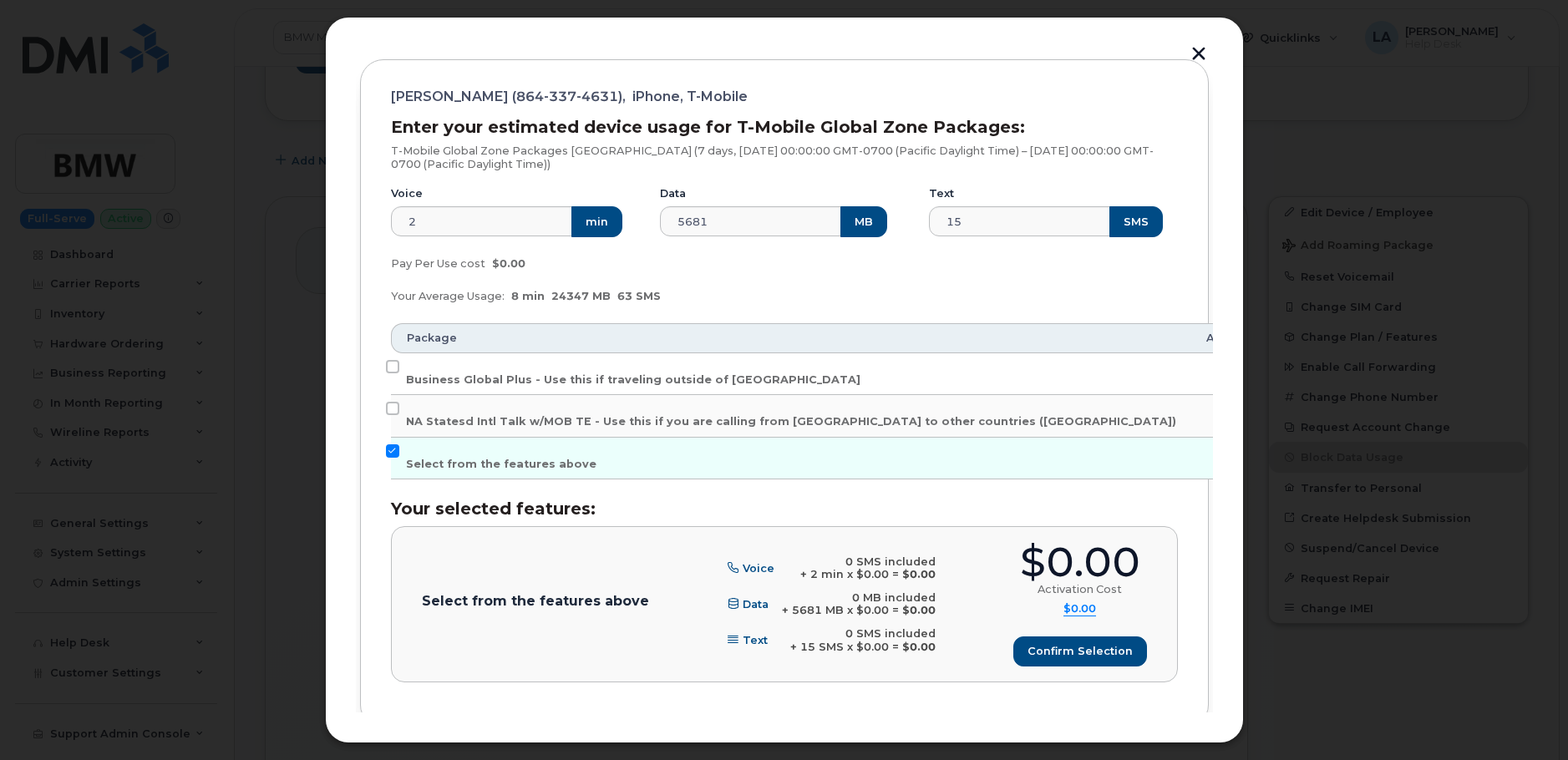
click at [392, 356] on td "Business Global Plus - Use this if traveling outside of [GEOGRAPHIC_DATA]" at bounding box center [791, 374] width 800 height 42
click at [386, 361] on input "Business Global Plus - Use this if traveling outside of [GEOGRAPHIC_DATA]" at bounding box center [393, 366] width 13 height 13
checkbox input "true"
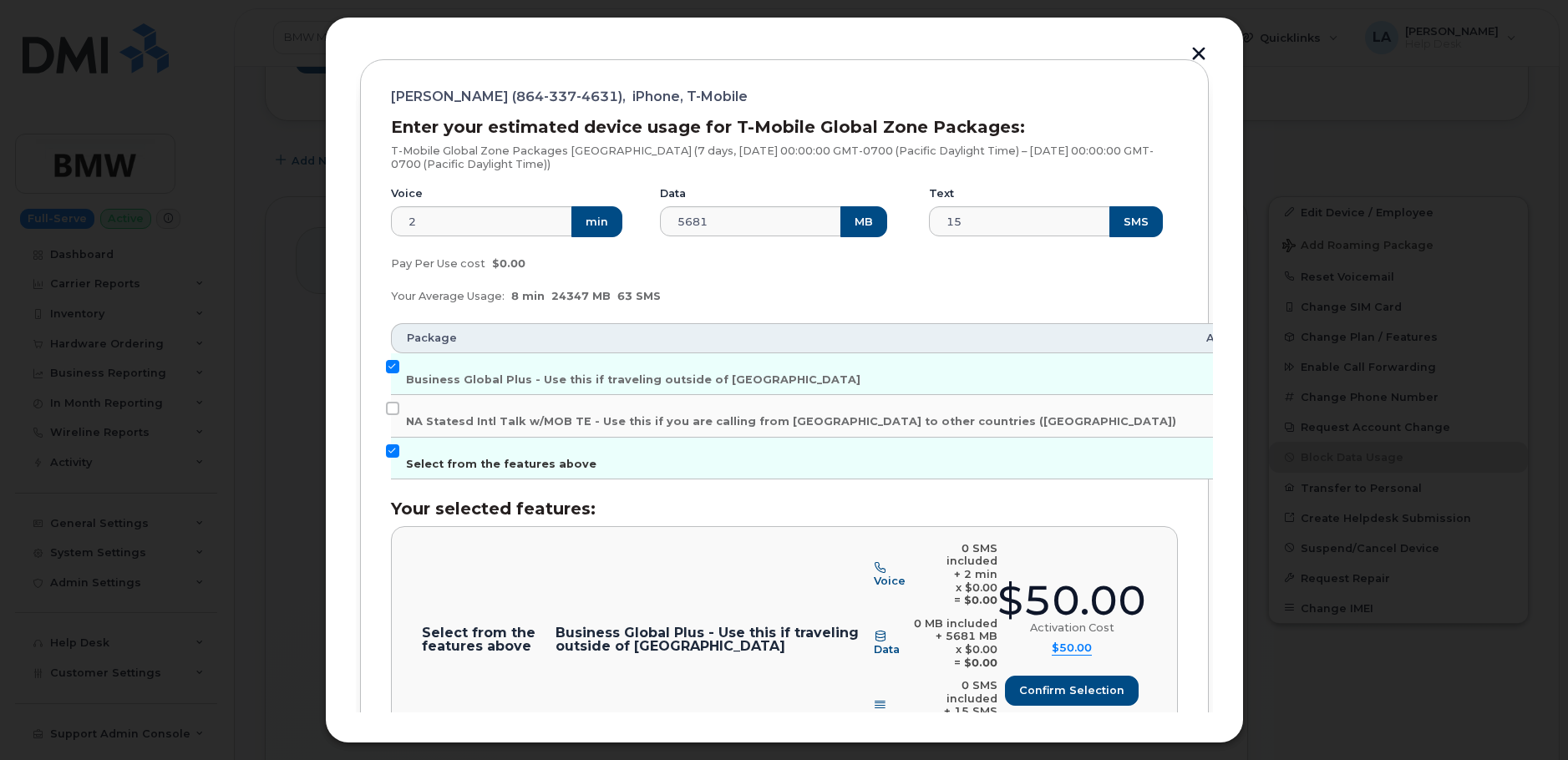
click at [392, 451] on input "Select from the features above" at bounding box center [393, 451] width 13 height 13
checkbox input "false"
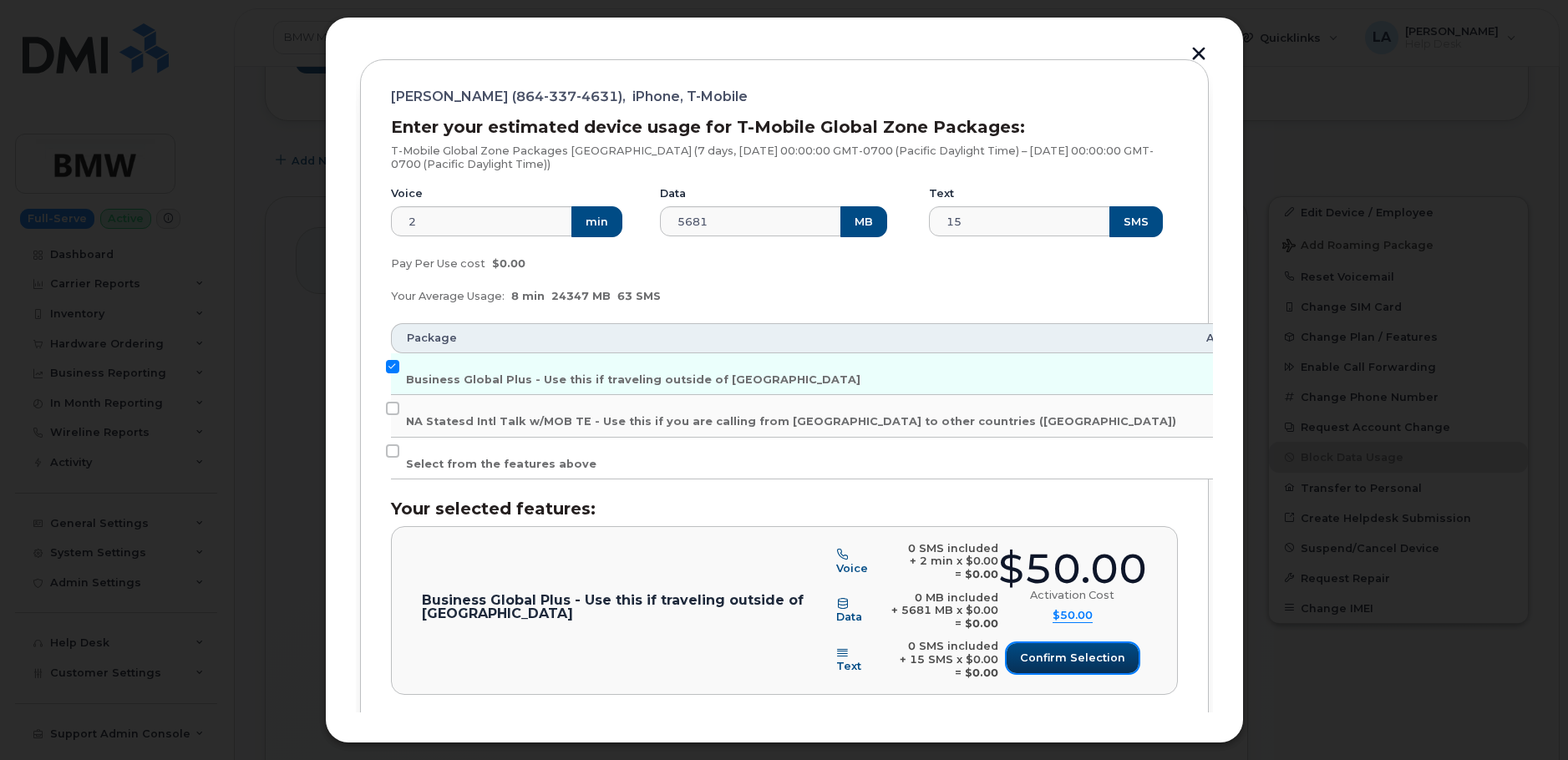
click at [1055, 661] on span "Confirm selection" at bounding box center [1073, 657] width 105 height 16
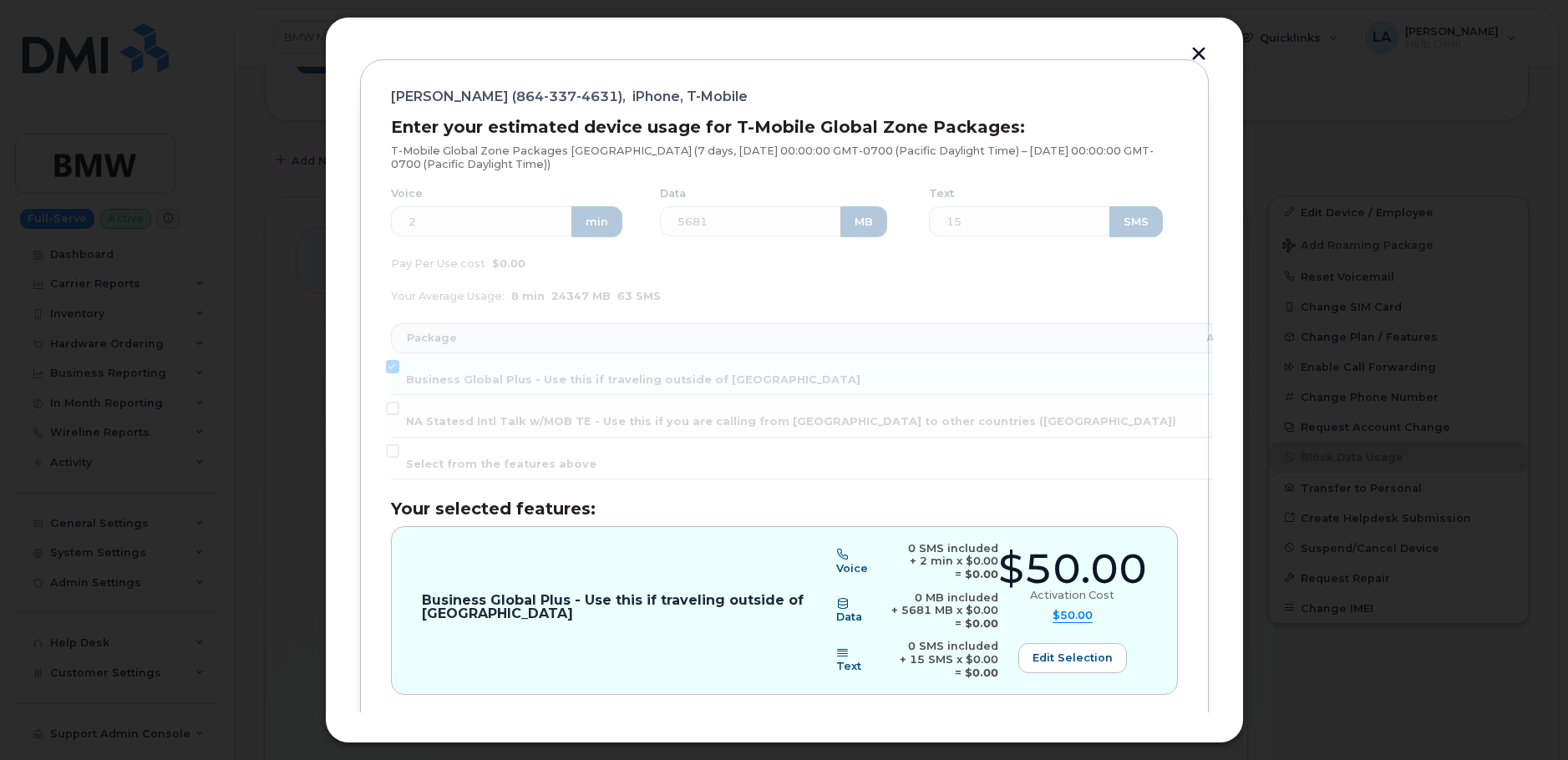
scroll to position [294, 0]
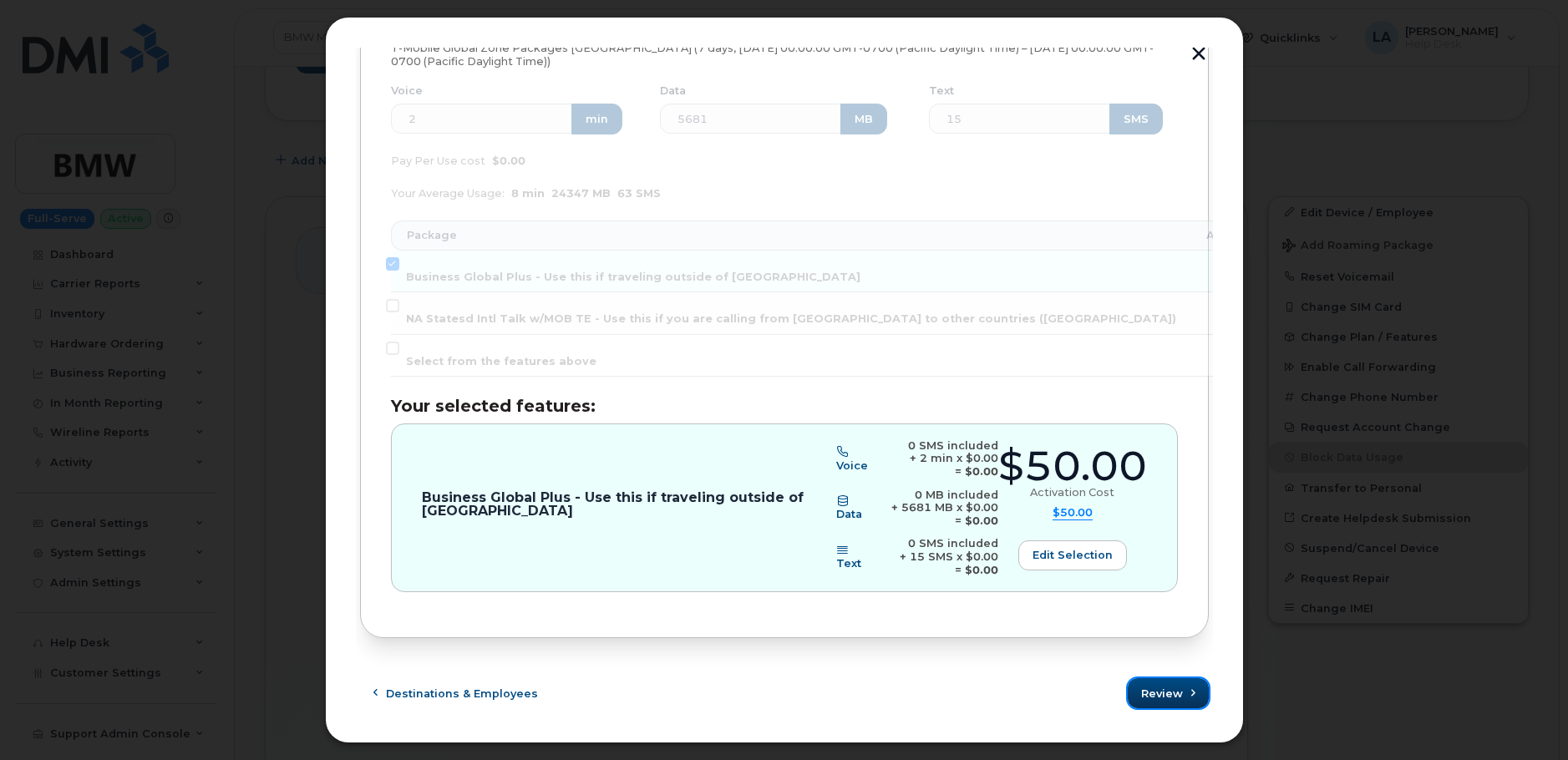
click at [1160, 695] on span "Review" at bounding box center [1162, 693] width 42 height 16
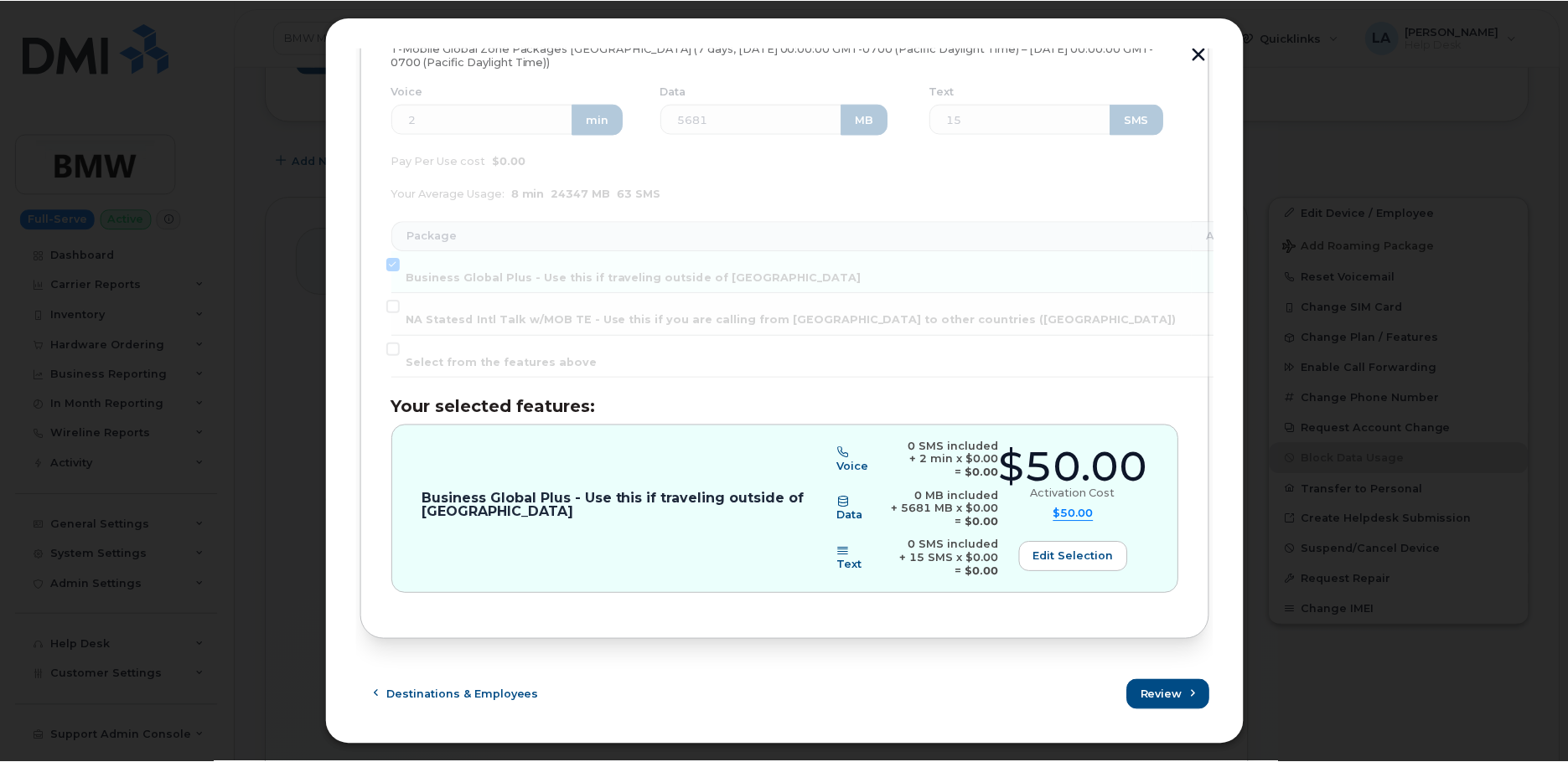
scroll to position [0, 0]
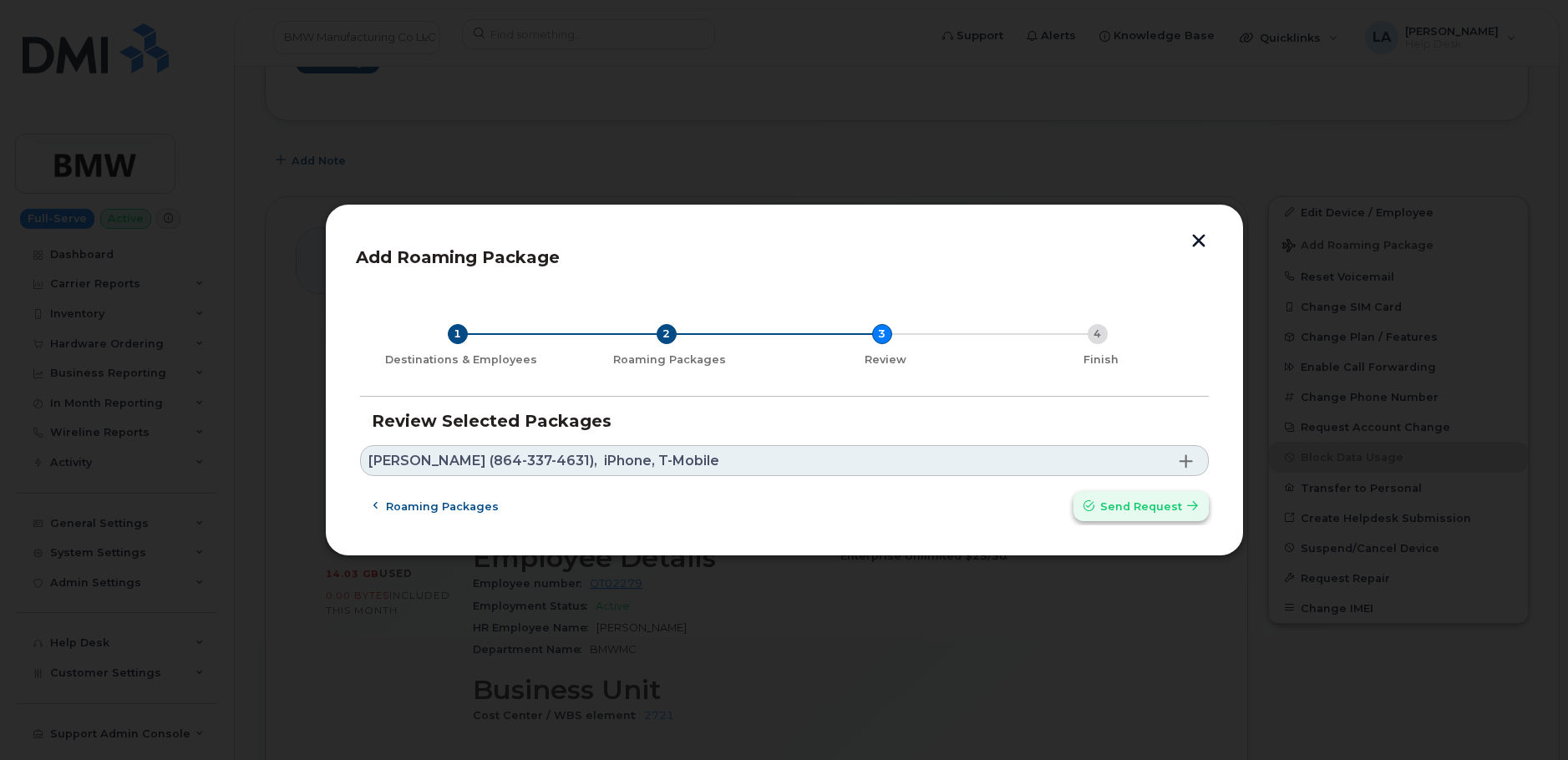
click at [1130, 505] on span "Send request" at bounding box center [1142, 506] width 82 height 16
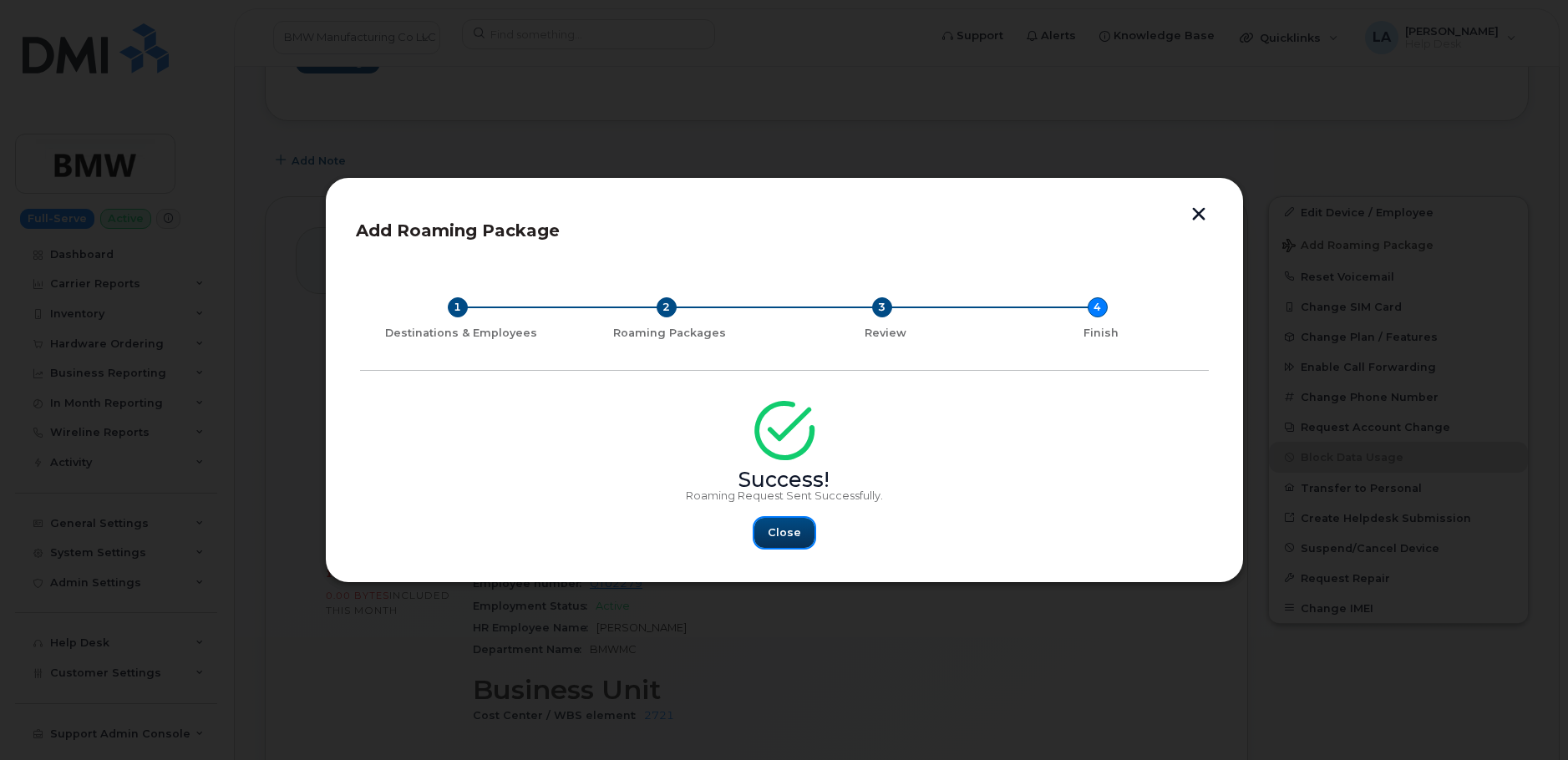
click at [795, 535] on span "Close" at bounding box center [784, 532] width 34 height 16
